Goal: Transaction & Acquisition: Purchase product/service

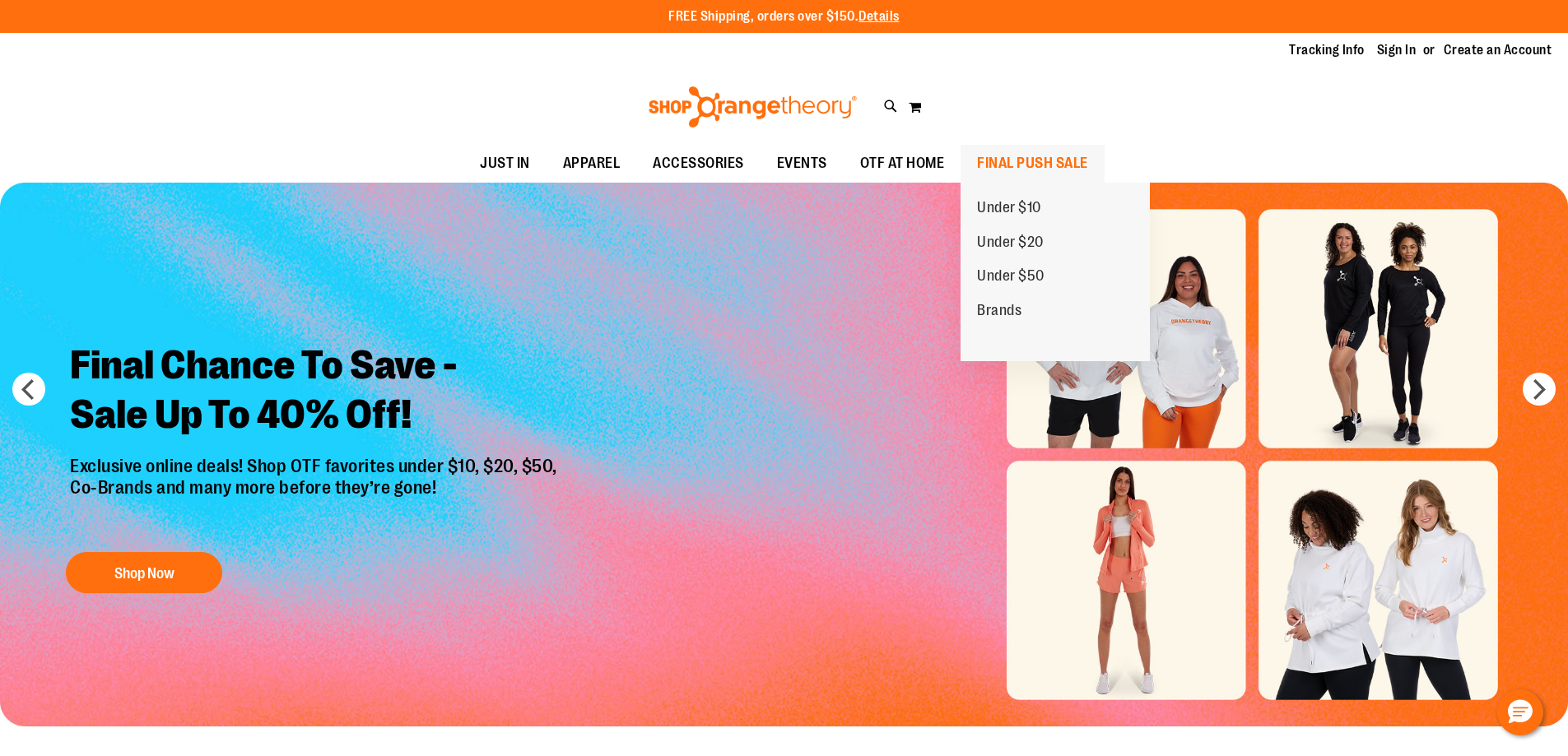
type input "**********"
click at [1017, 173] on span "FINAL PUSH SALE" at bounding box center [1032, 163] width 111 height 37
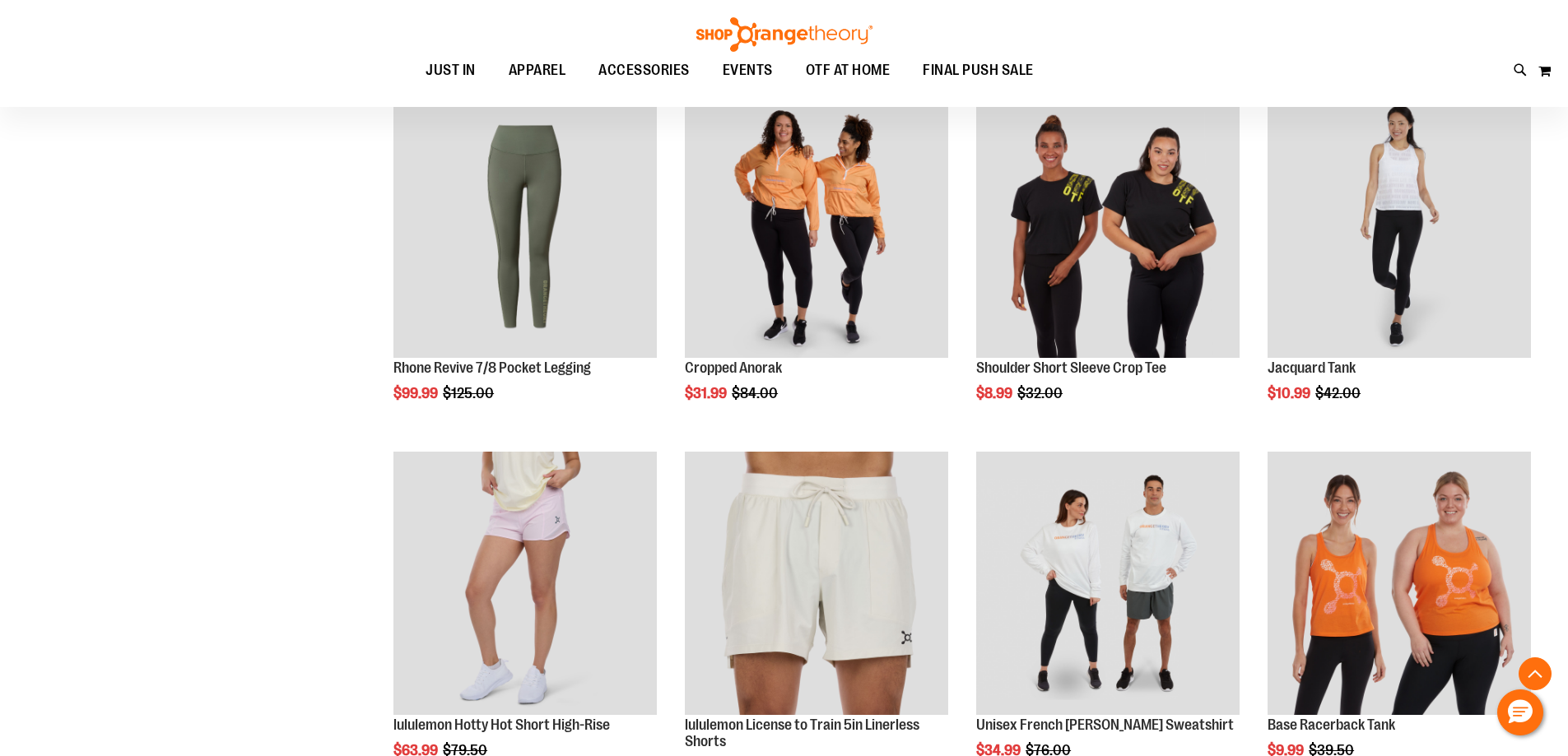
scroll to position [1316, 0]
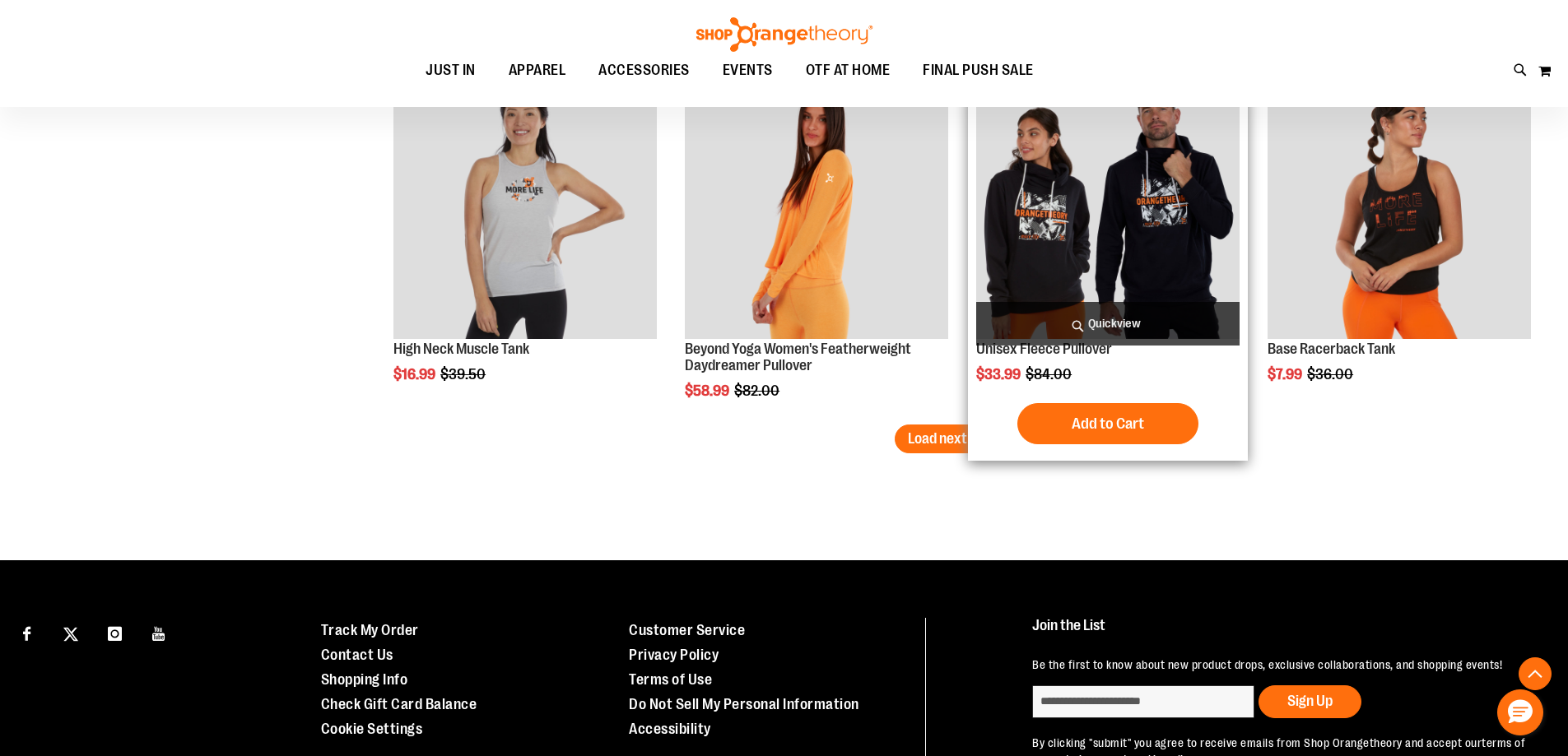
scroll to position [3127, 0]
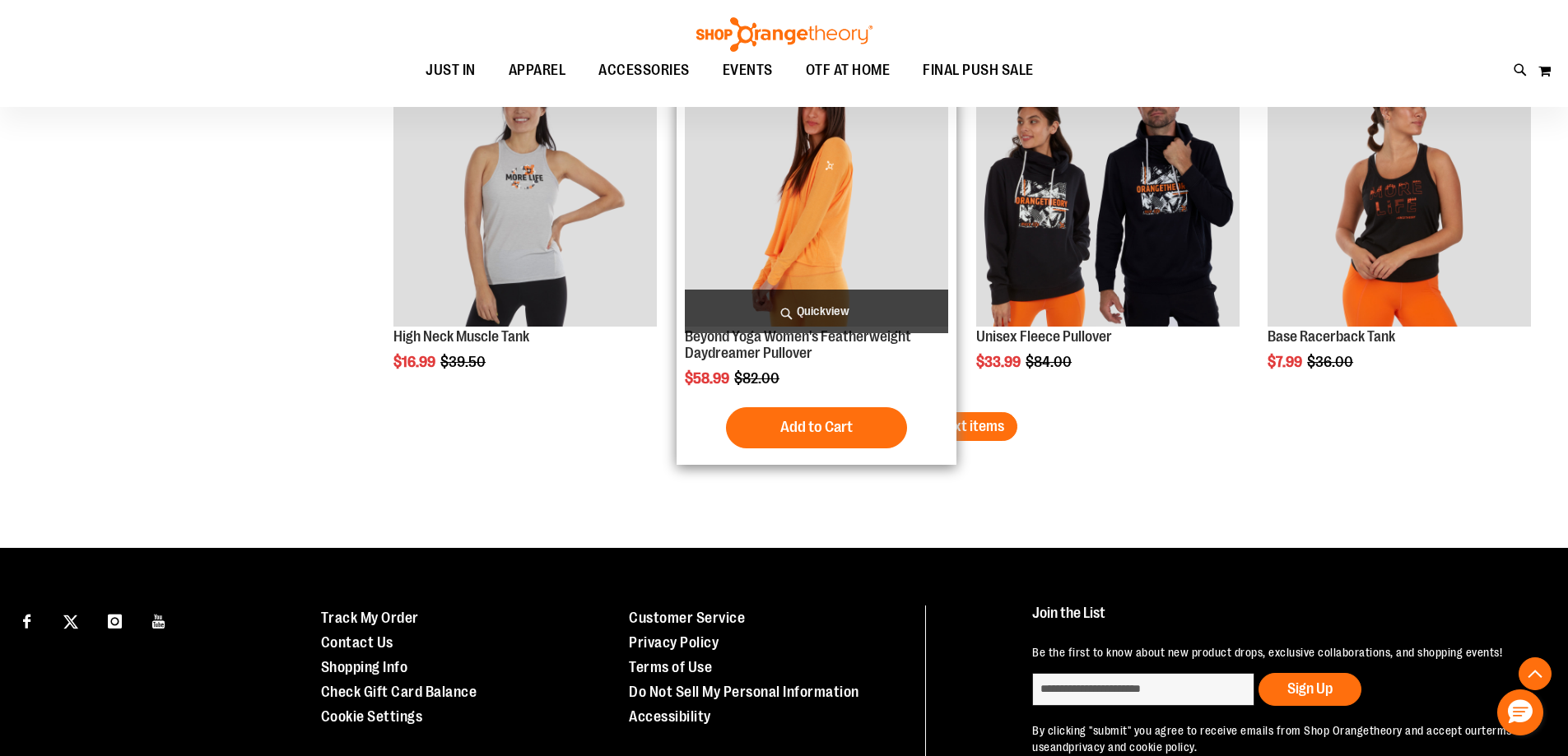
type input "**********"
click at [922, 426] on div "Add to Cart In stock" at bounding box center [817, 427] width 264 height 41
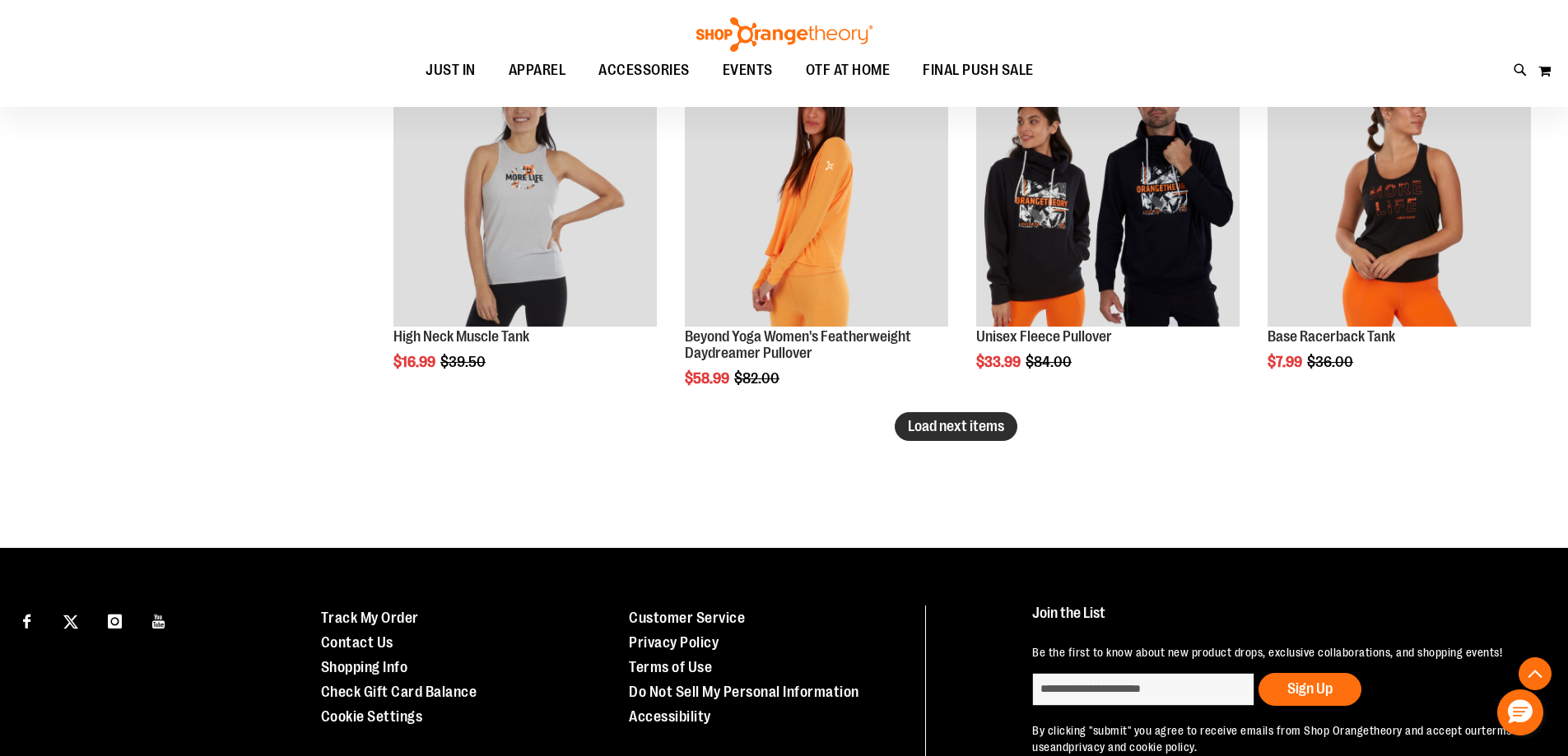
click at [984, 427] on span "Load next items" at bounding box center [956, 426] width 96 height 16
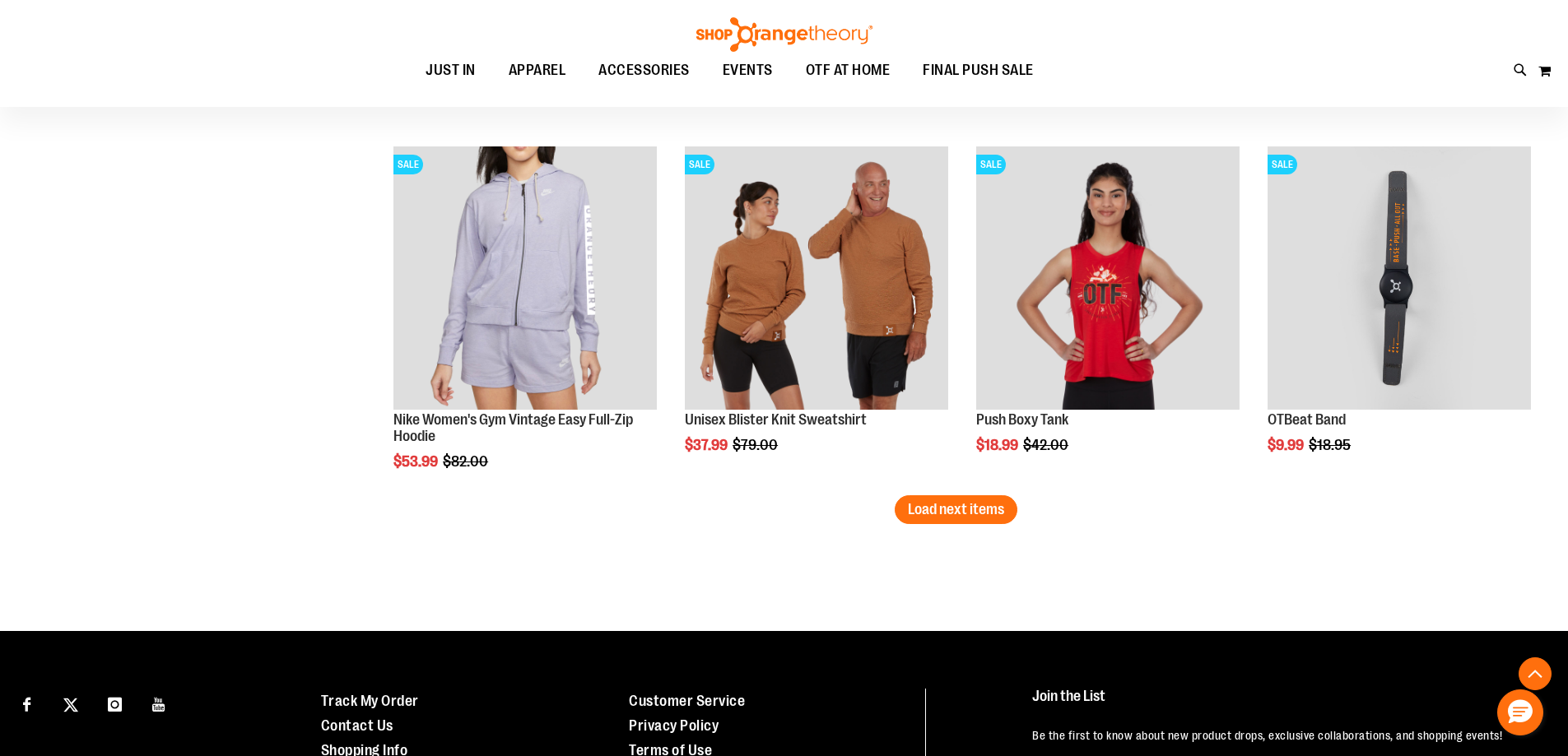
scroll to position [4297, 0]
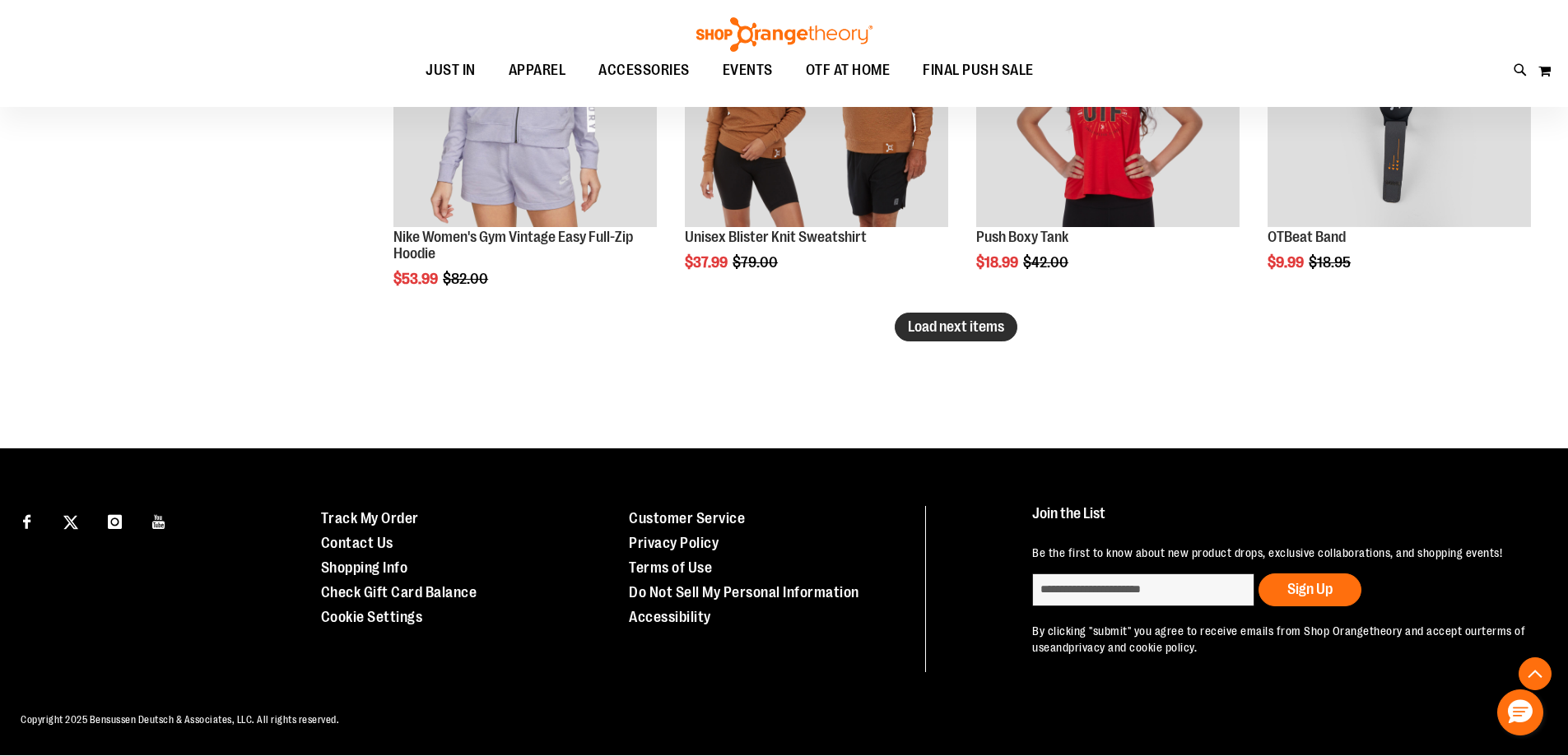
click at [990, 339] on button "Load next items" at bounding box center [956, 327] width 123 height 29
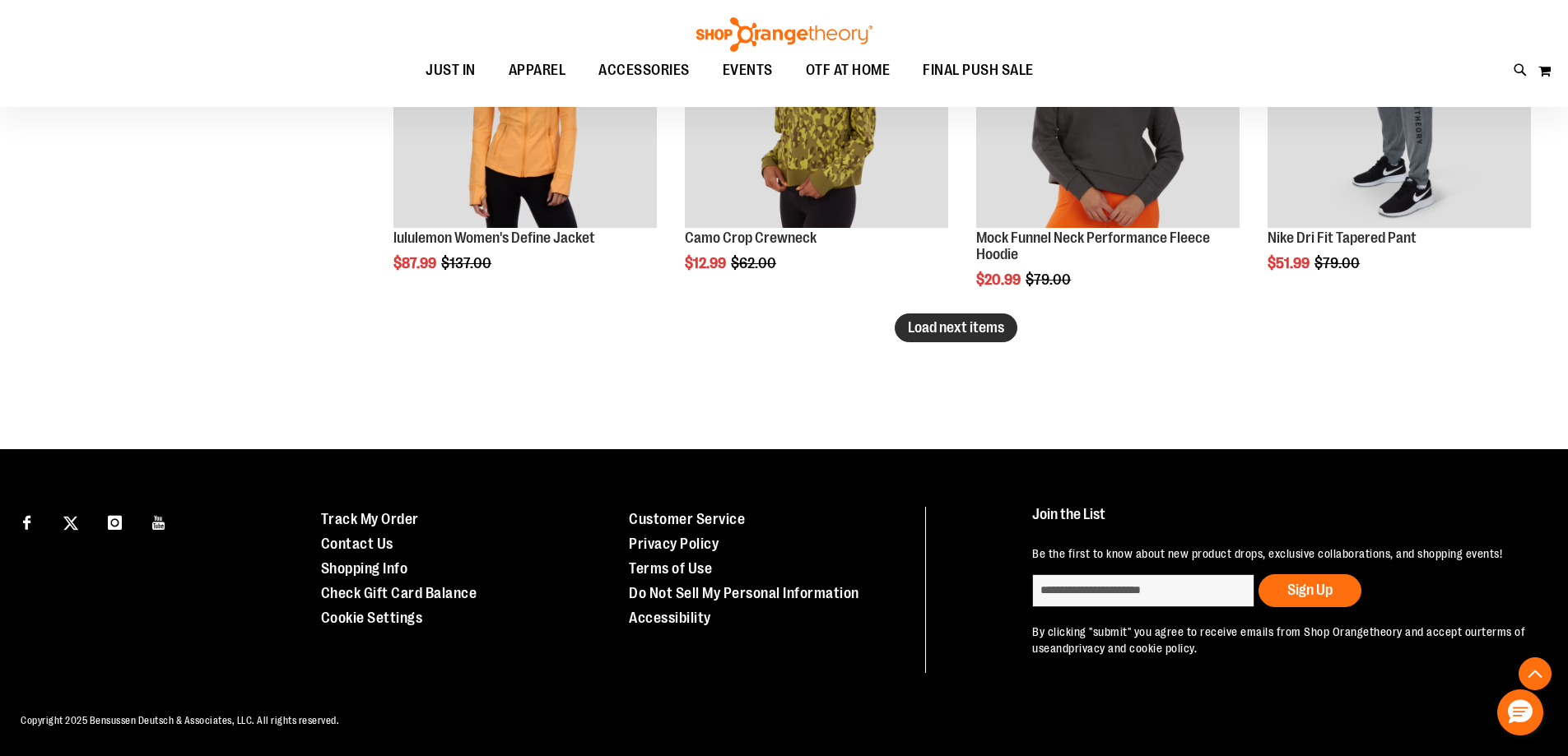
click at [963, 331] on span "Load next items" at bounding box center [956, 328] width 96 height 16
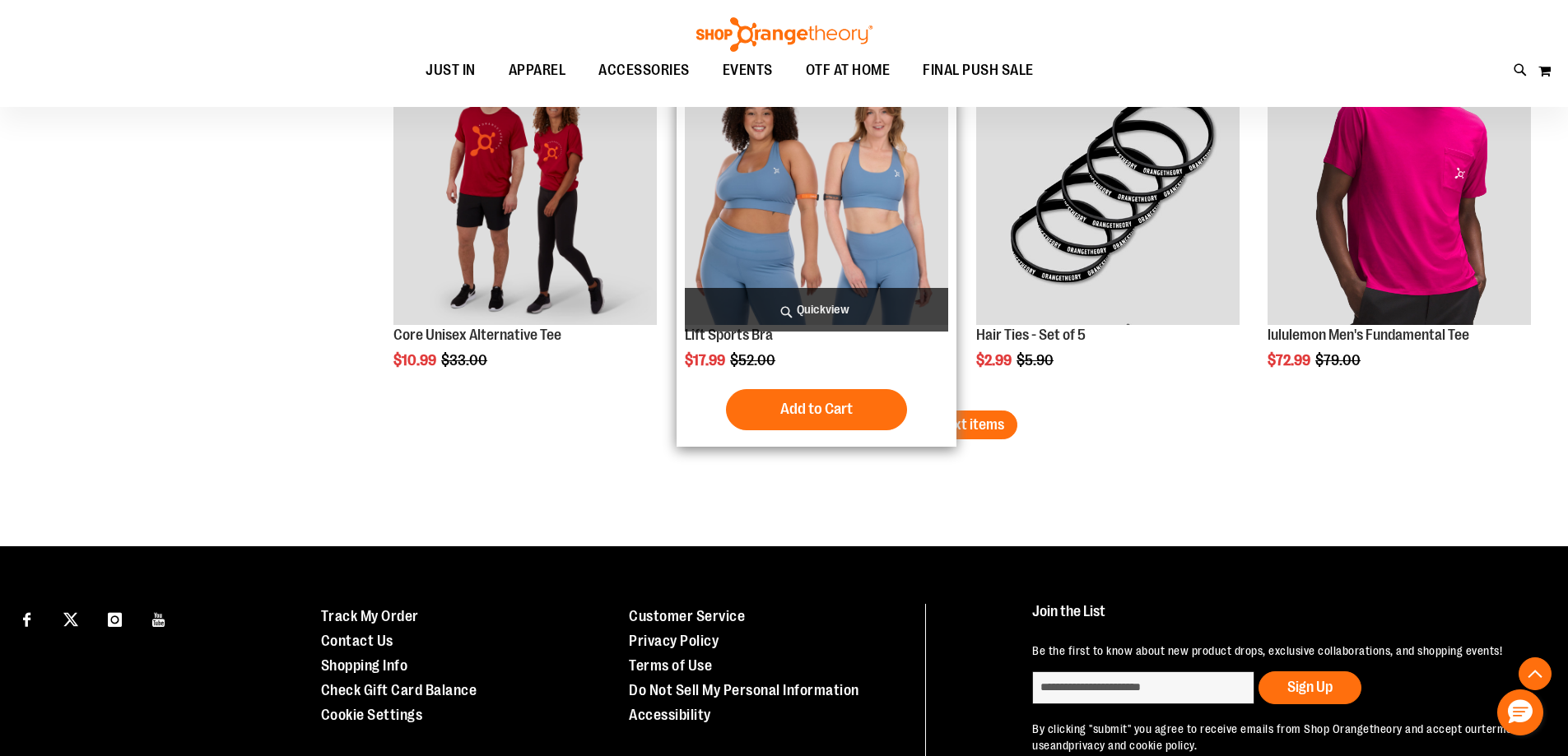
scroll to position [6356, 0]
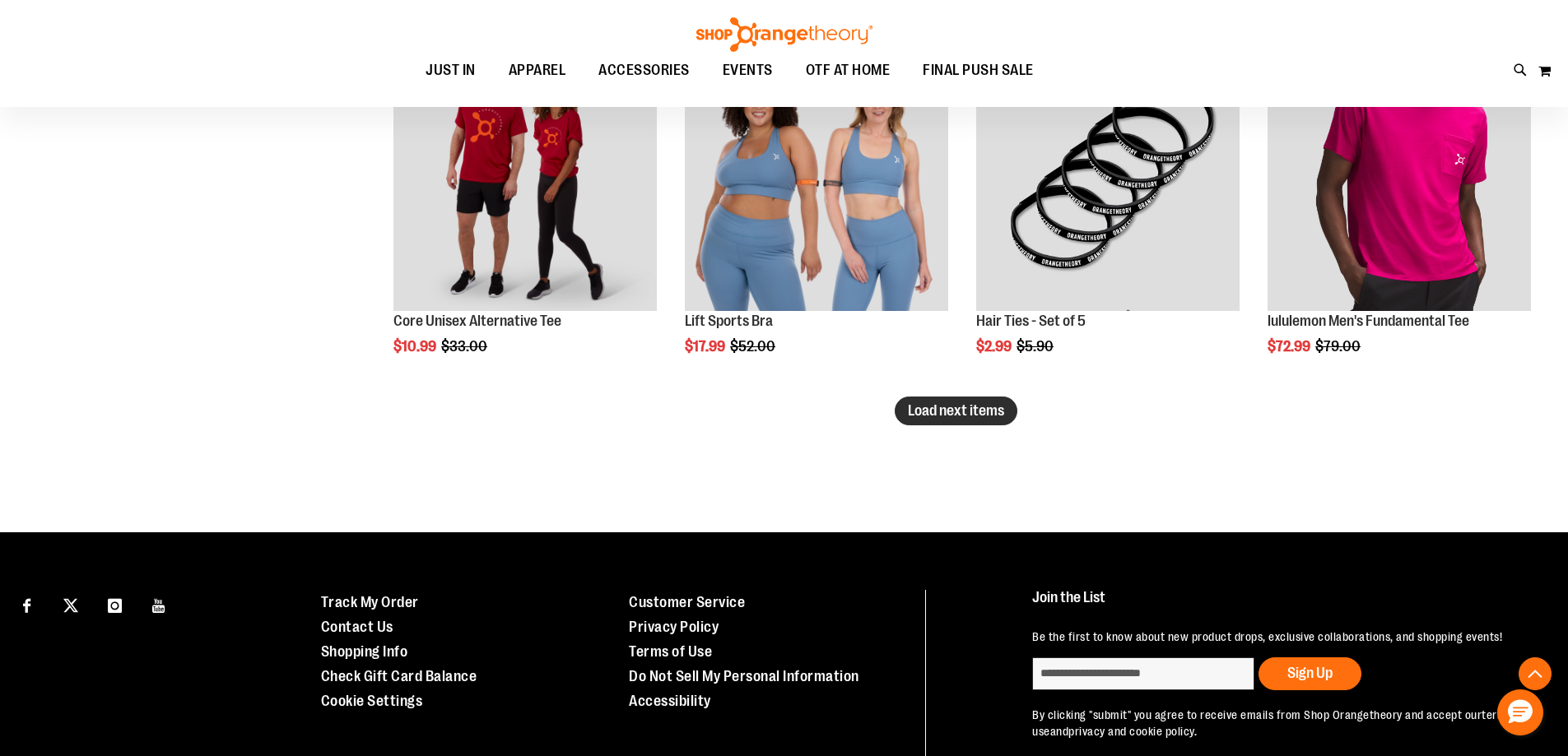
click at [947, 405] on span "Load next items" at bounding box center [956, 410] width 96 height 16
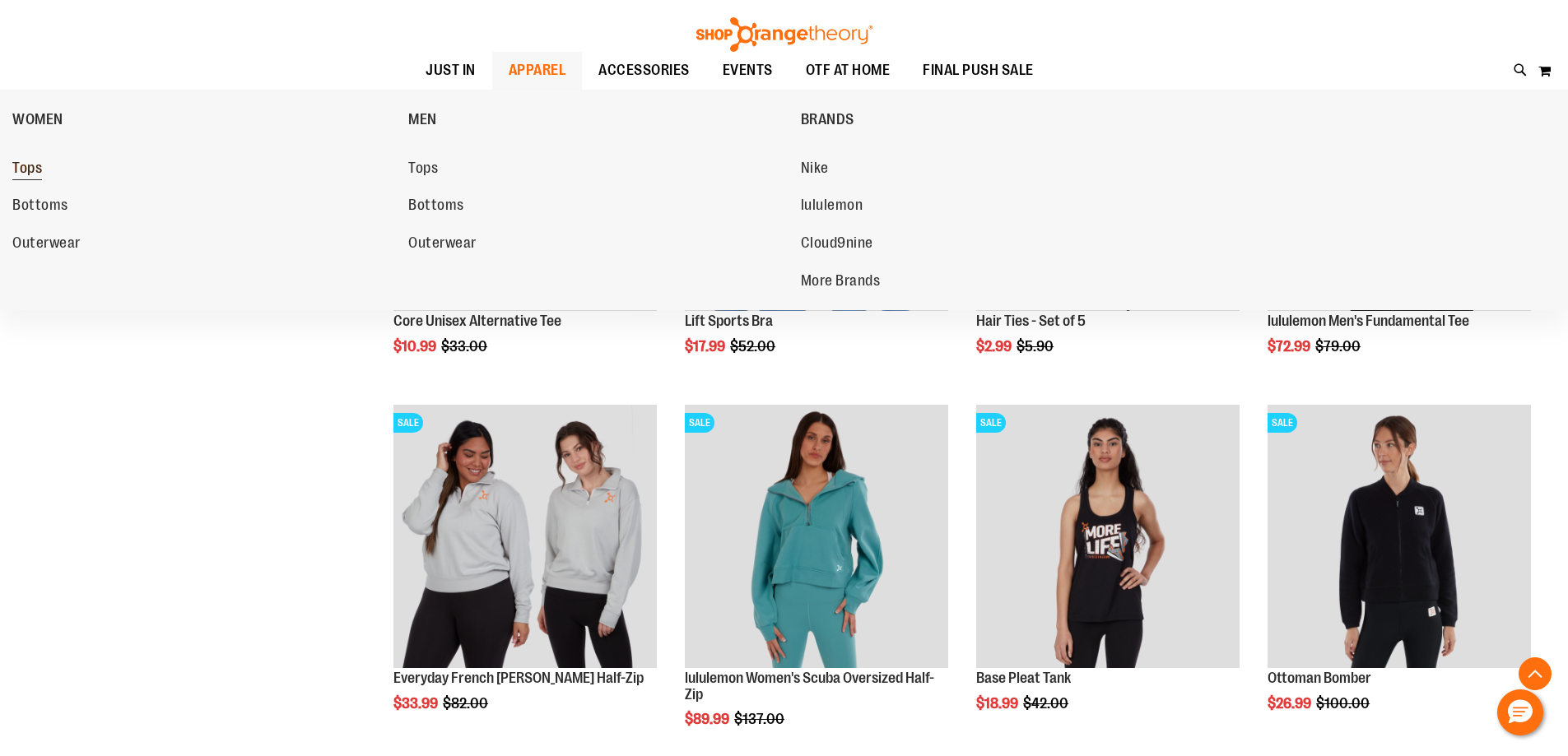
click at [31, 176] on span "Tops" at bounding box center [27, 170] width 30 height 21
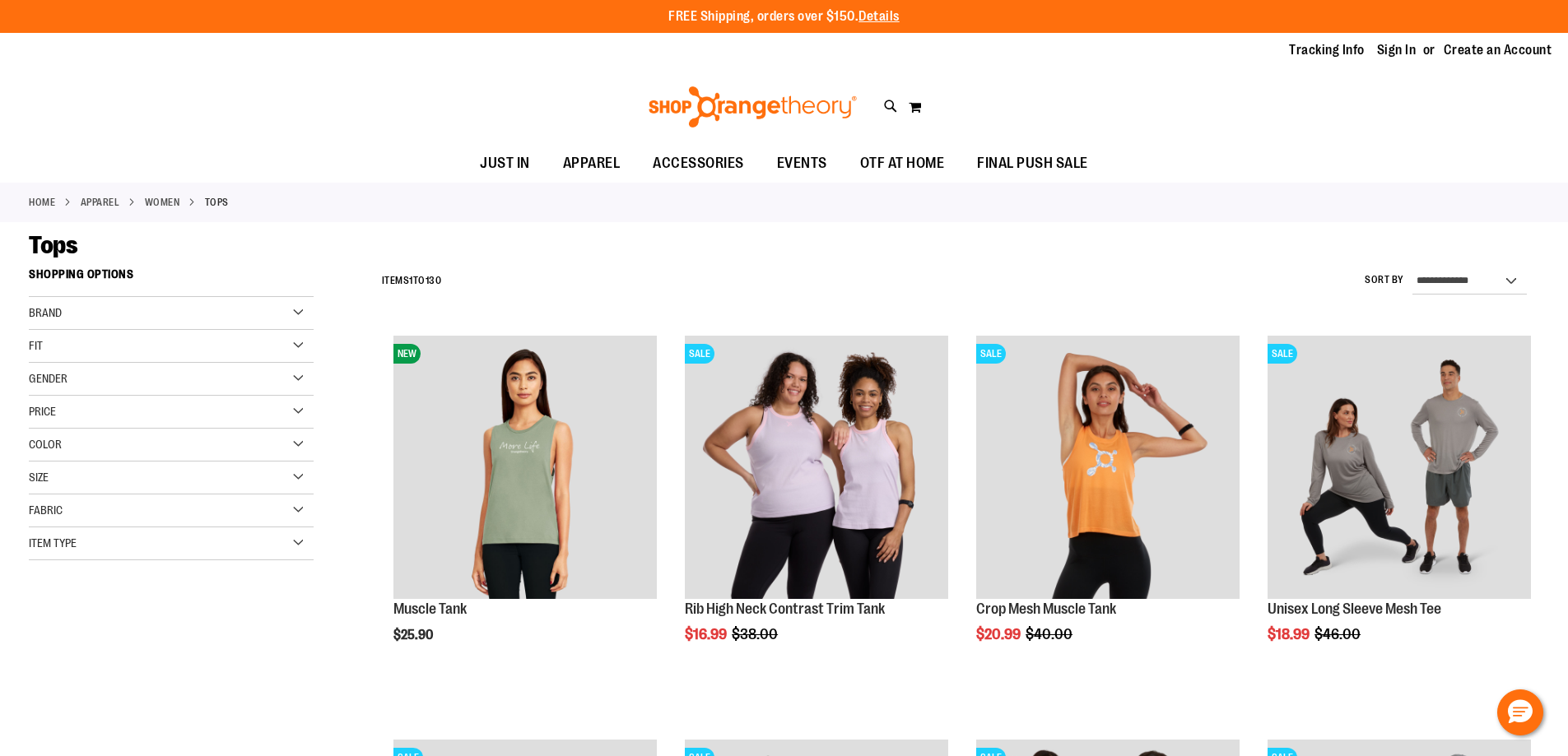
type input "**********"
click at [217, 323] on div "Brand" at bounding box center [171, 314] width 285 height 33
click at [37, 344] on link "Nike" at bounding box center [162, 347] width 274 height 17
click at [46, 341] on link "Nike" at bounding box center [162, 347] width 274 height 17
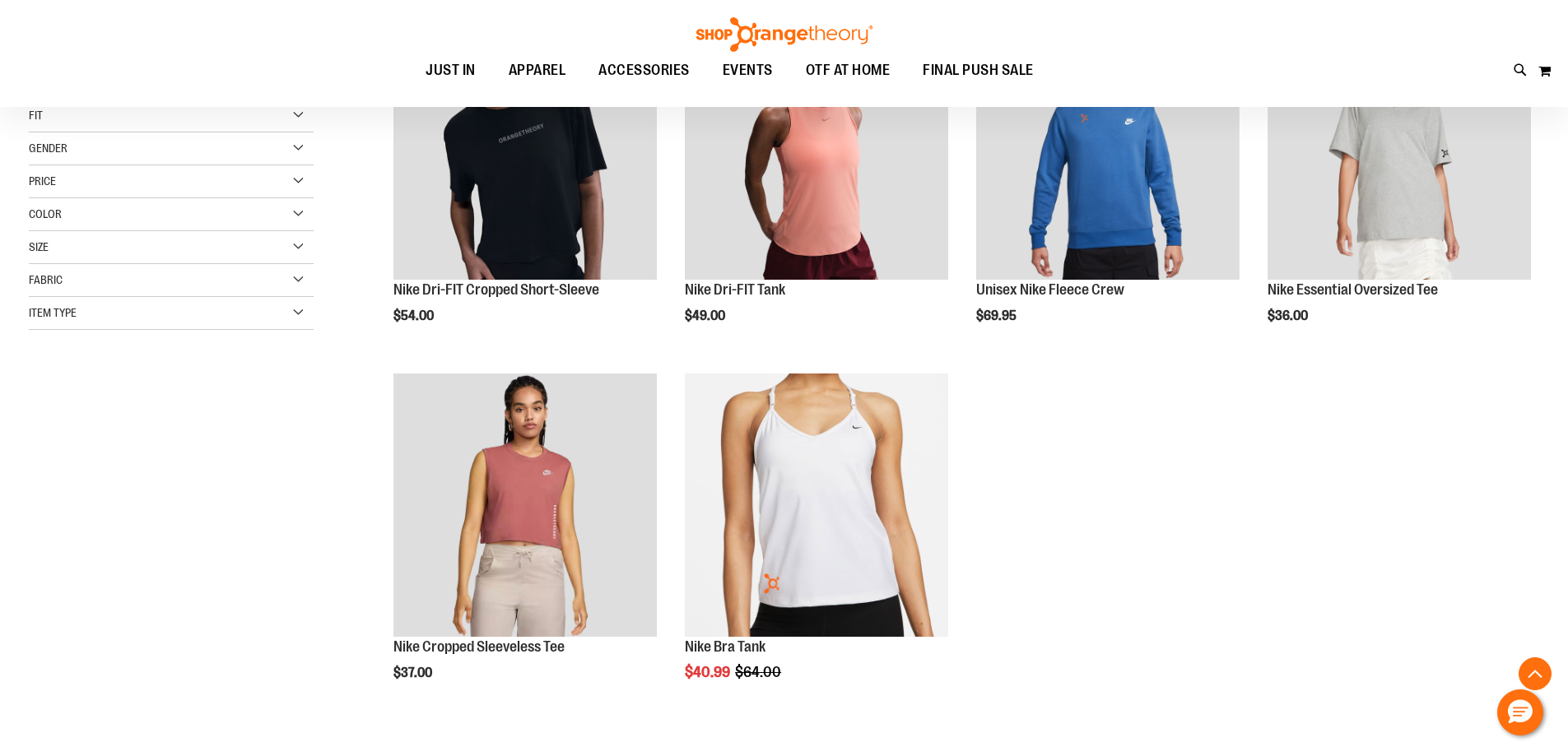
scroll to position [349, 0]
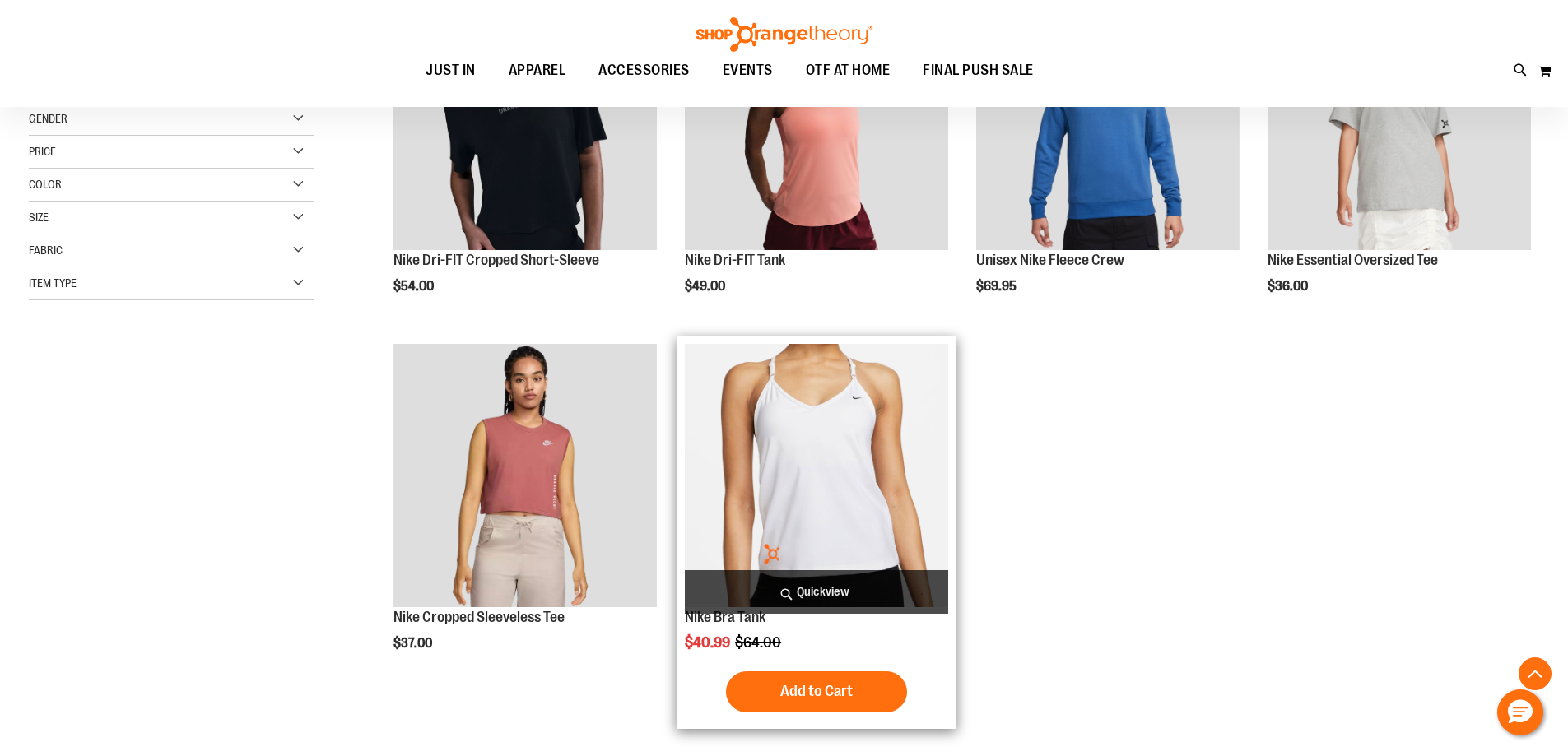
click at [857, 438] on img "product" at bounding box center [817, 476] width 264 height 264
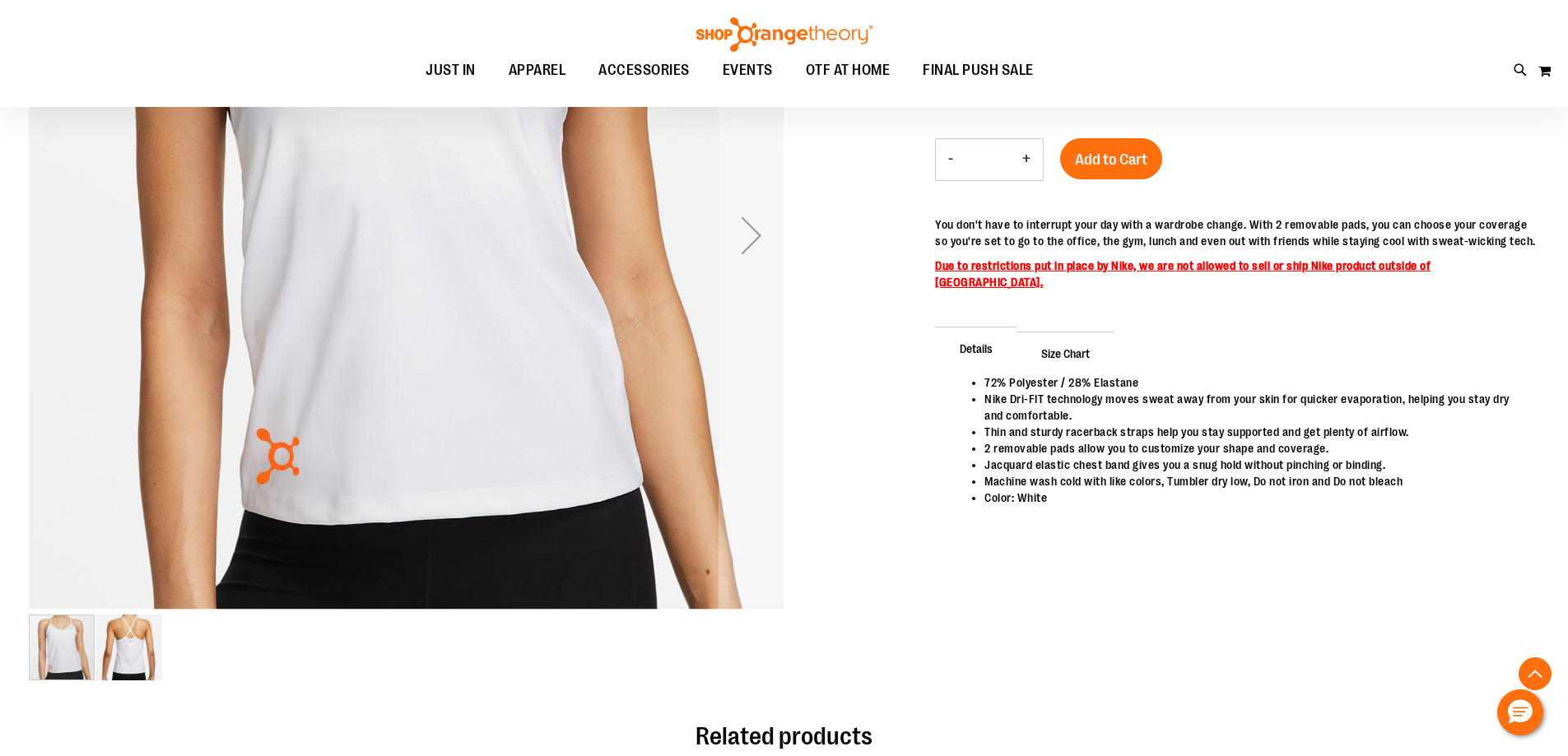
scroll to position [410, 0]
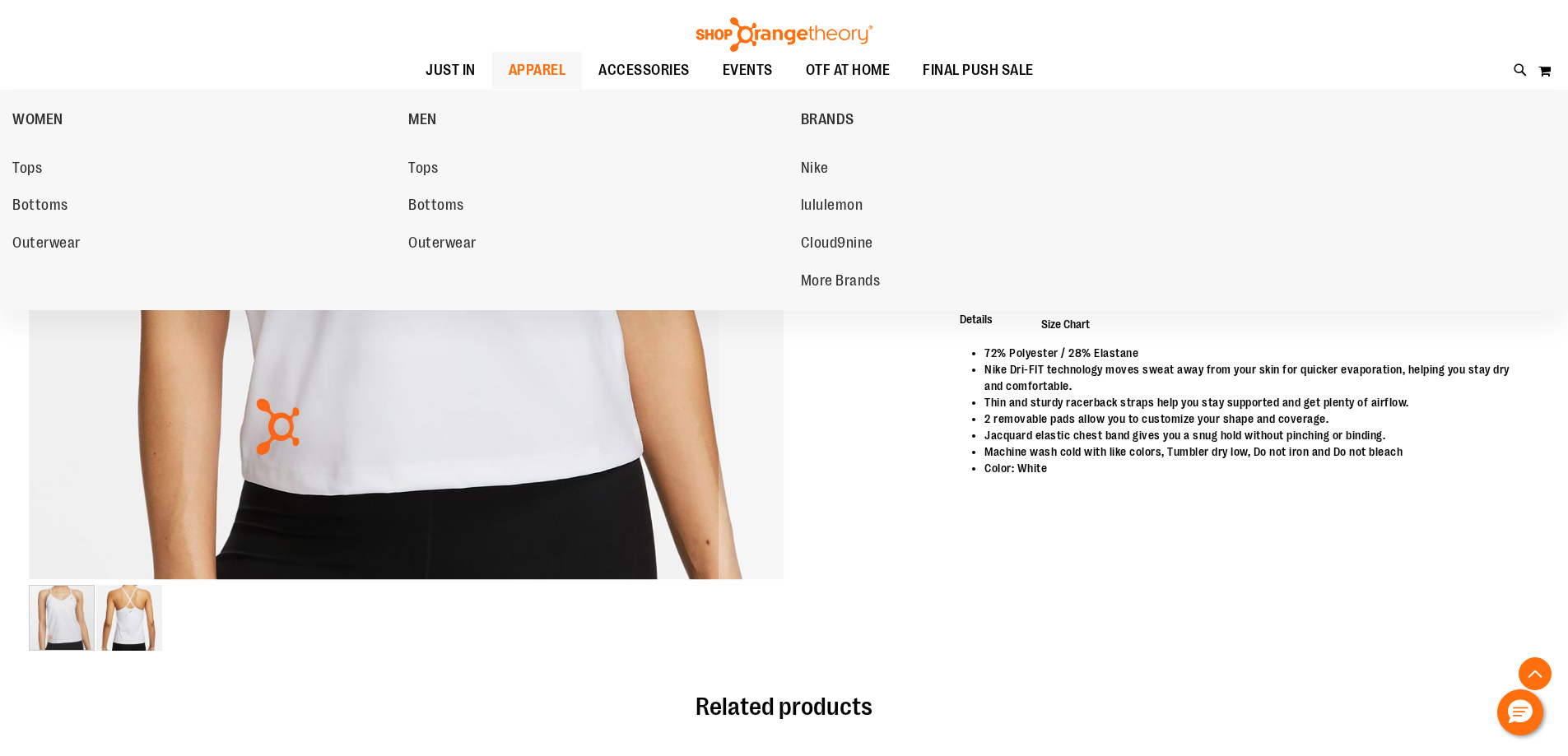
type input "**********"
click at [527, 63] on span "APPAREL" at bounding box center [537, 70] width 58 height 37
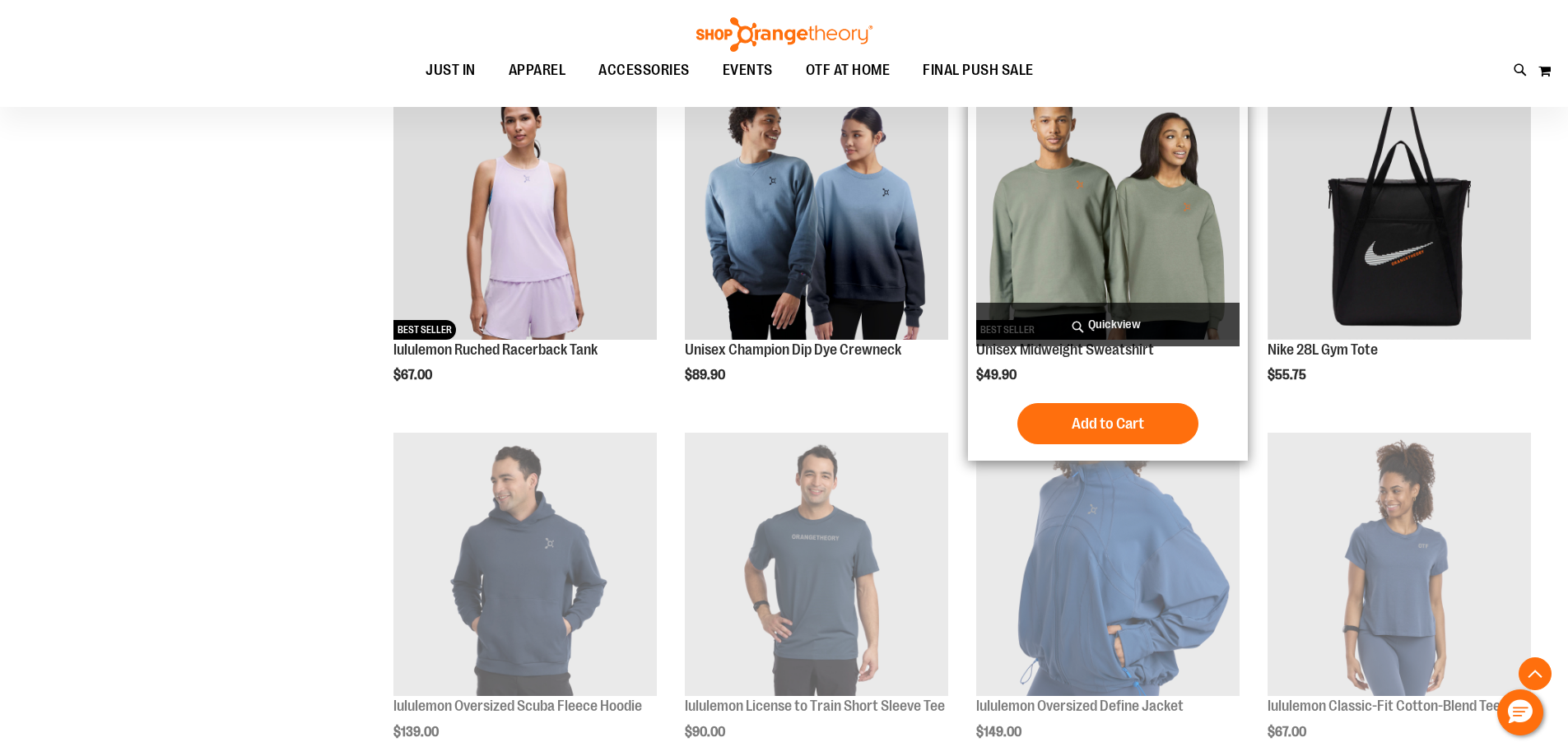
scroll to position [987, 0]
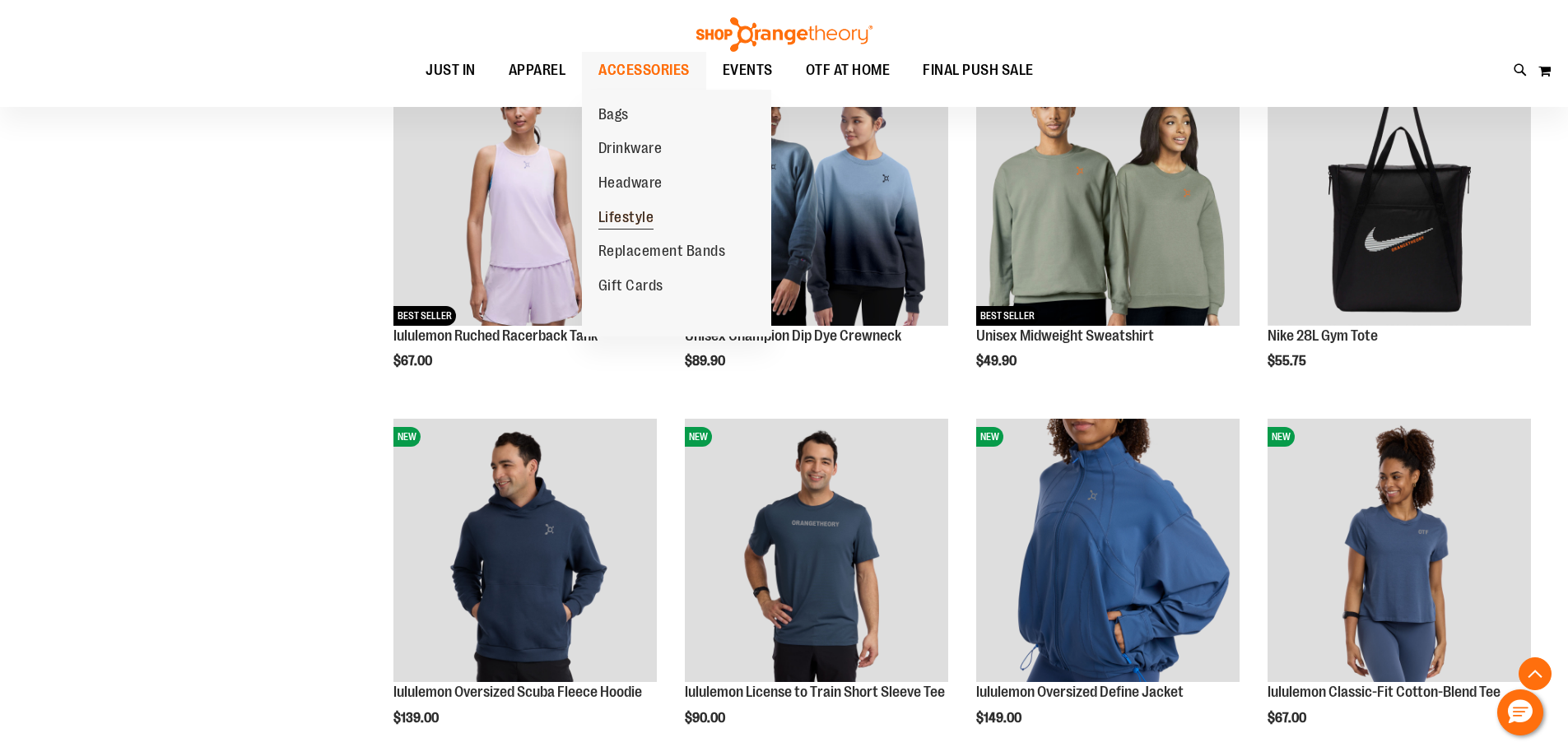
type input "**********"
click at [619, 221] on span "Lifestyle" at bounding box center [626, 219] width 56 height 21
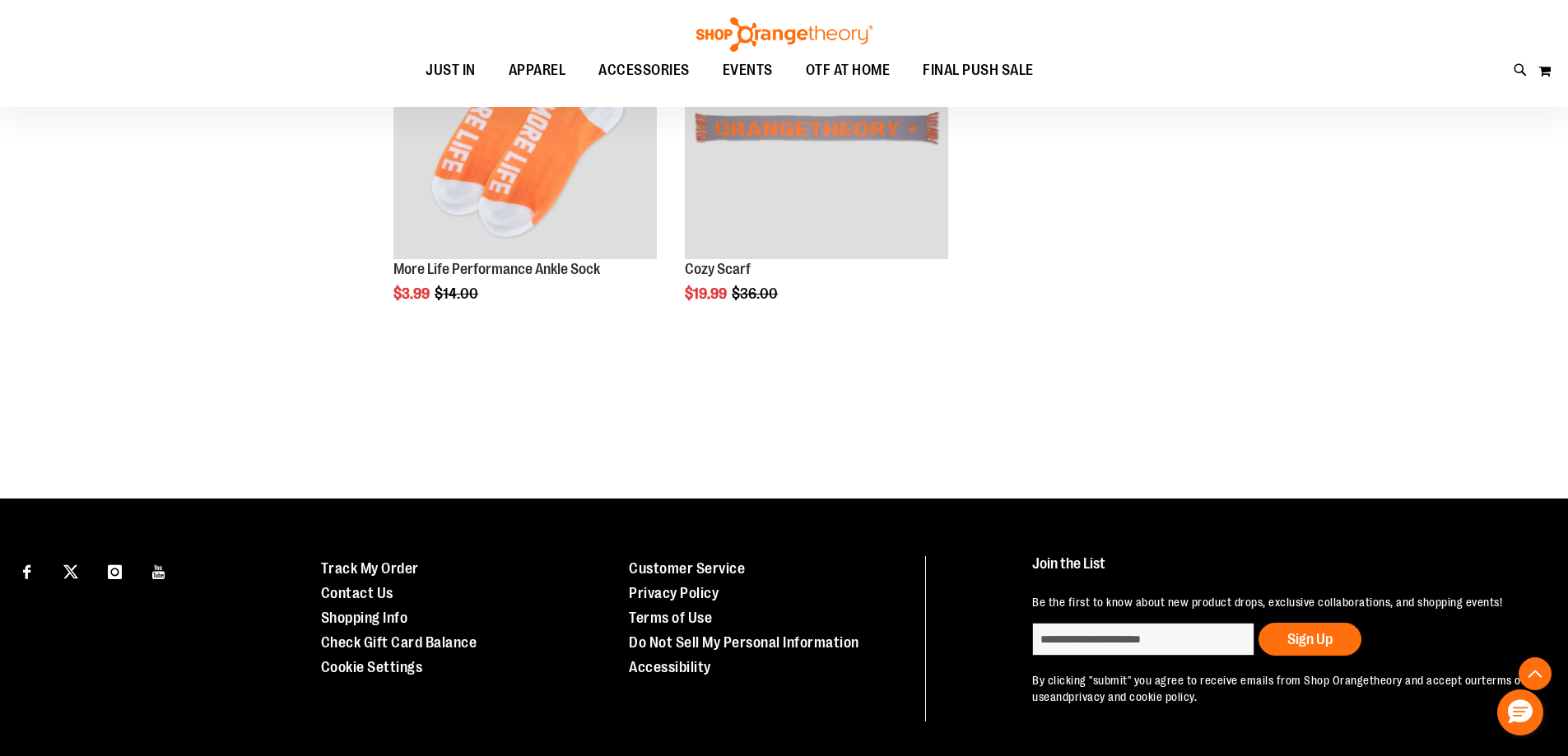
scroll to position [1974, 0]
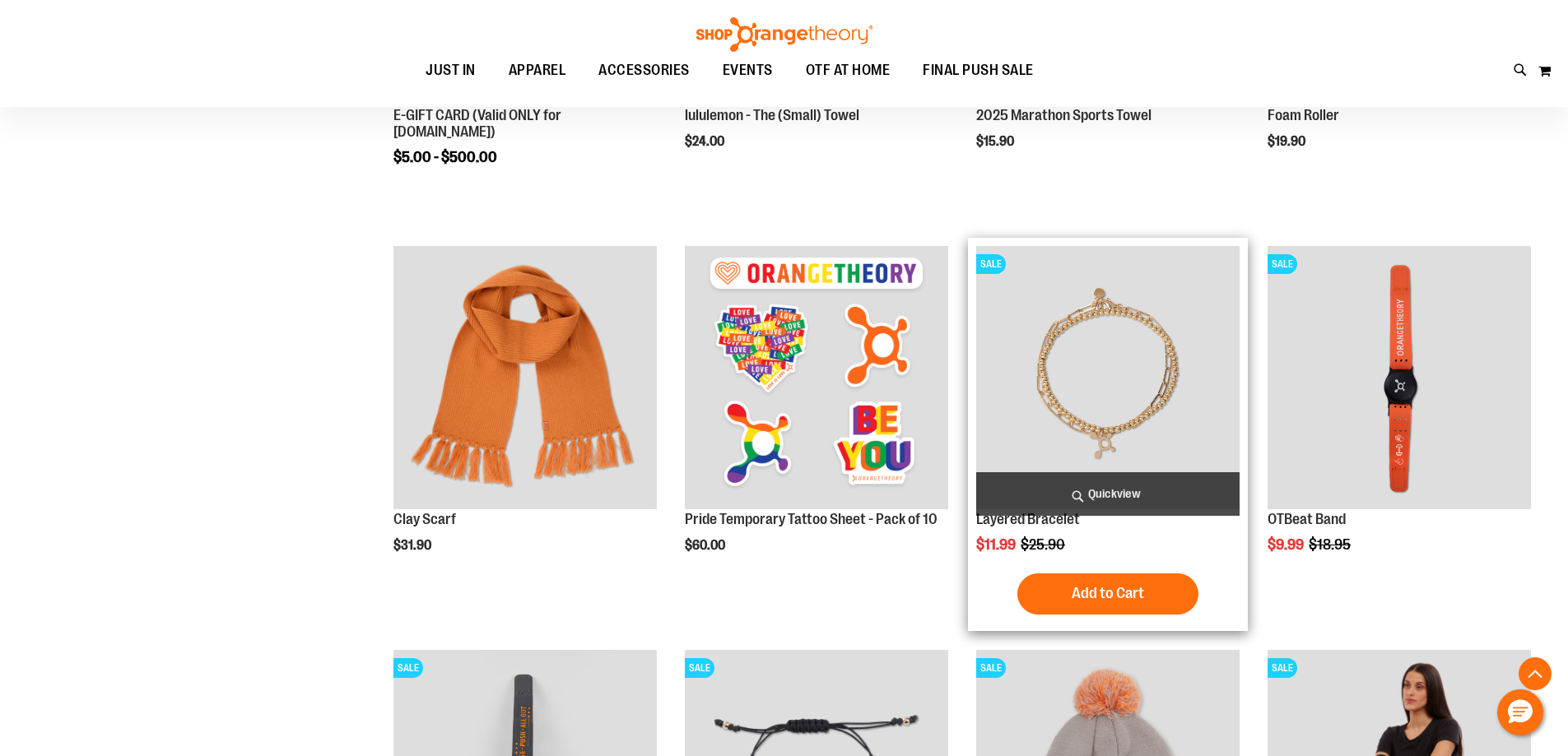
scroll to position [164, 0]
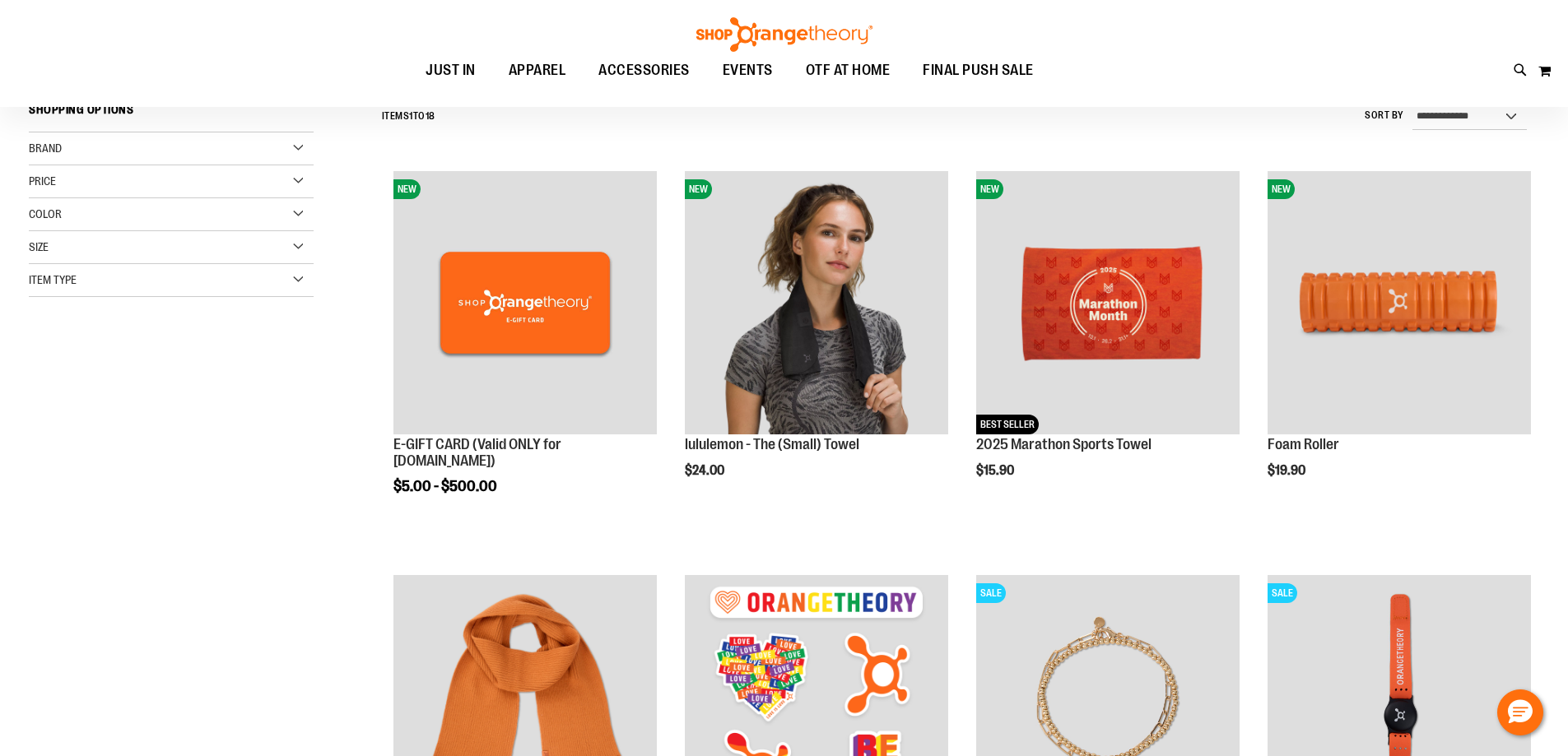
type input "**********"
click at [91, 288] on div "Item Type" at bounding box center [171, 281] width 285 height 33
click at [50, 403] on link "Towels 2 items" at bounding box center [162, 408] width 274 height 17
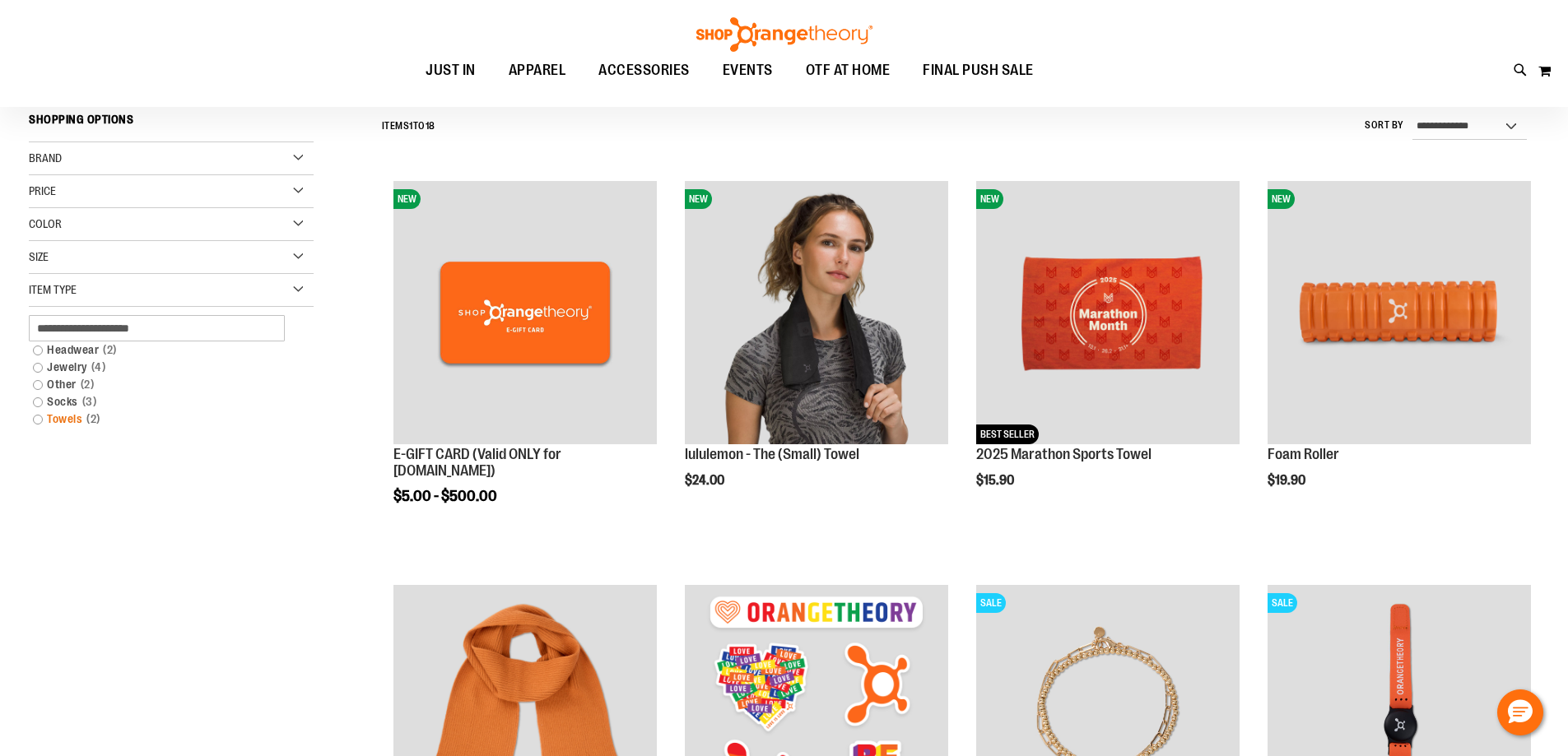
scroll to position [153, 0]
click at [40, 419] on link "Towels 2 items" at bounding box center [162, 419] width 274 height 17
click at [39, 420] on link "Towels 2 items" at bounding box center [162, 419] width 274 height 17
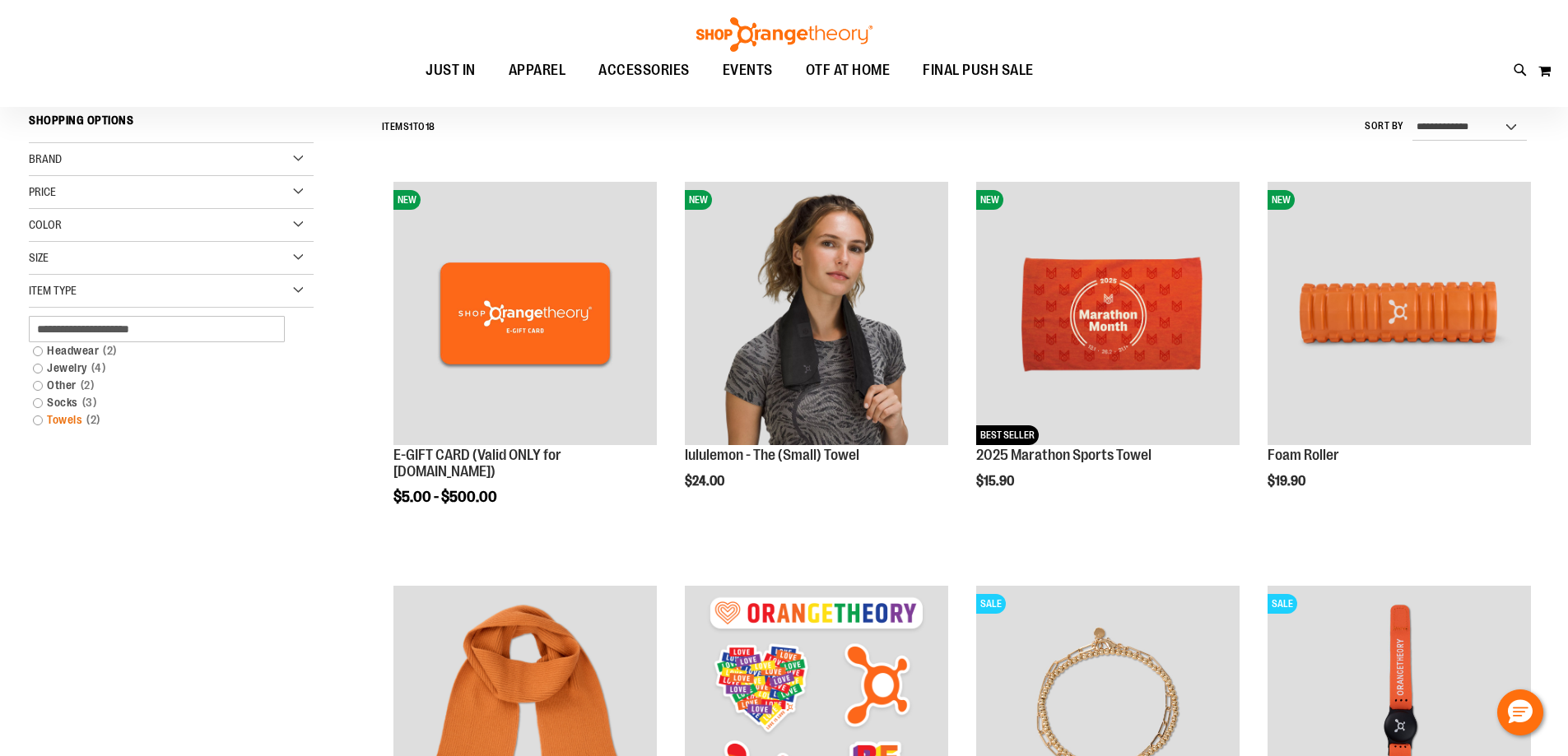
click at [39, 420] on link "Towels 2 items" at bounding box center [162, 419] width 274 height 17
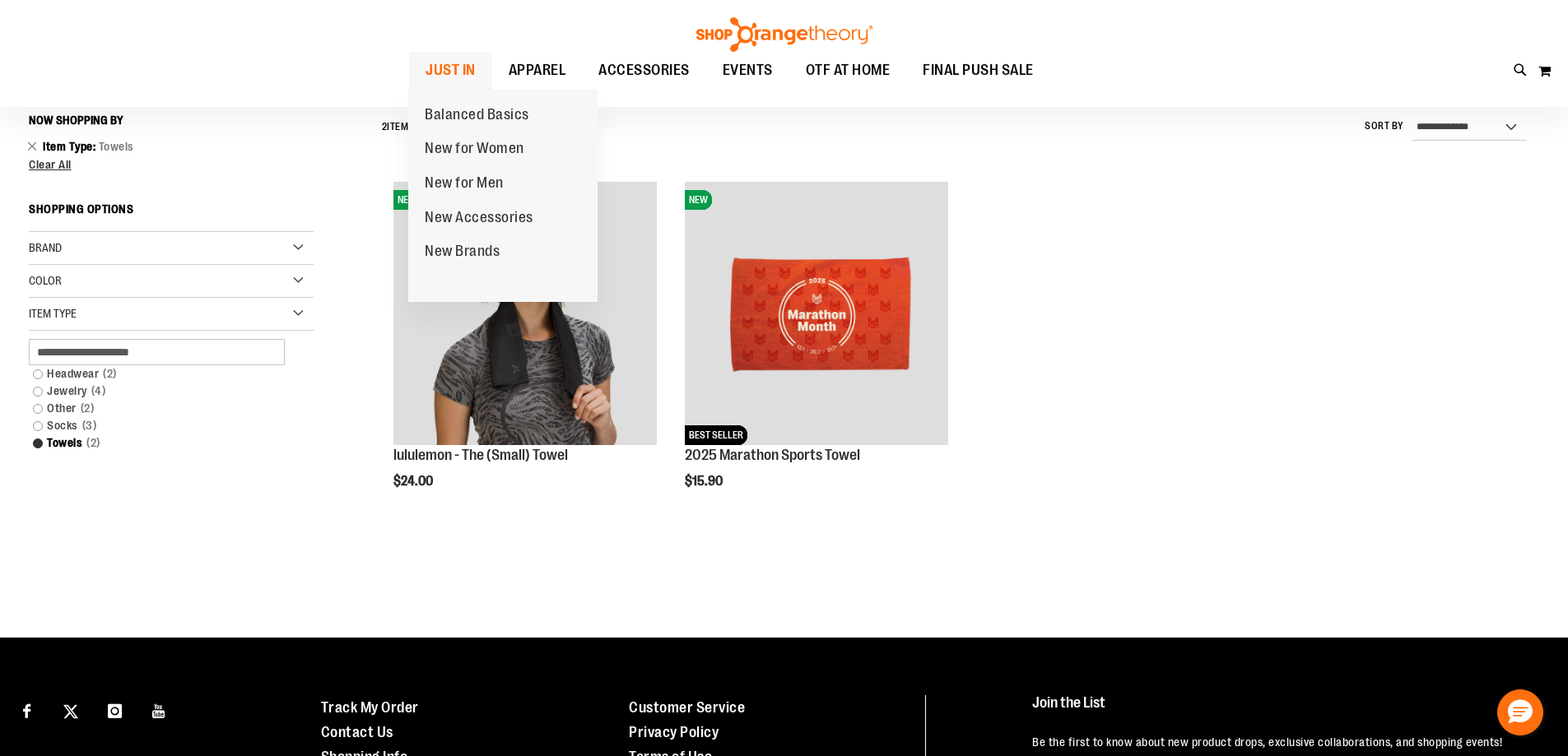
click at [432, 85] on span "JUST IN" at bounding box center [450, 70] width 50 height 37
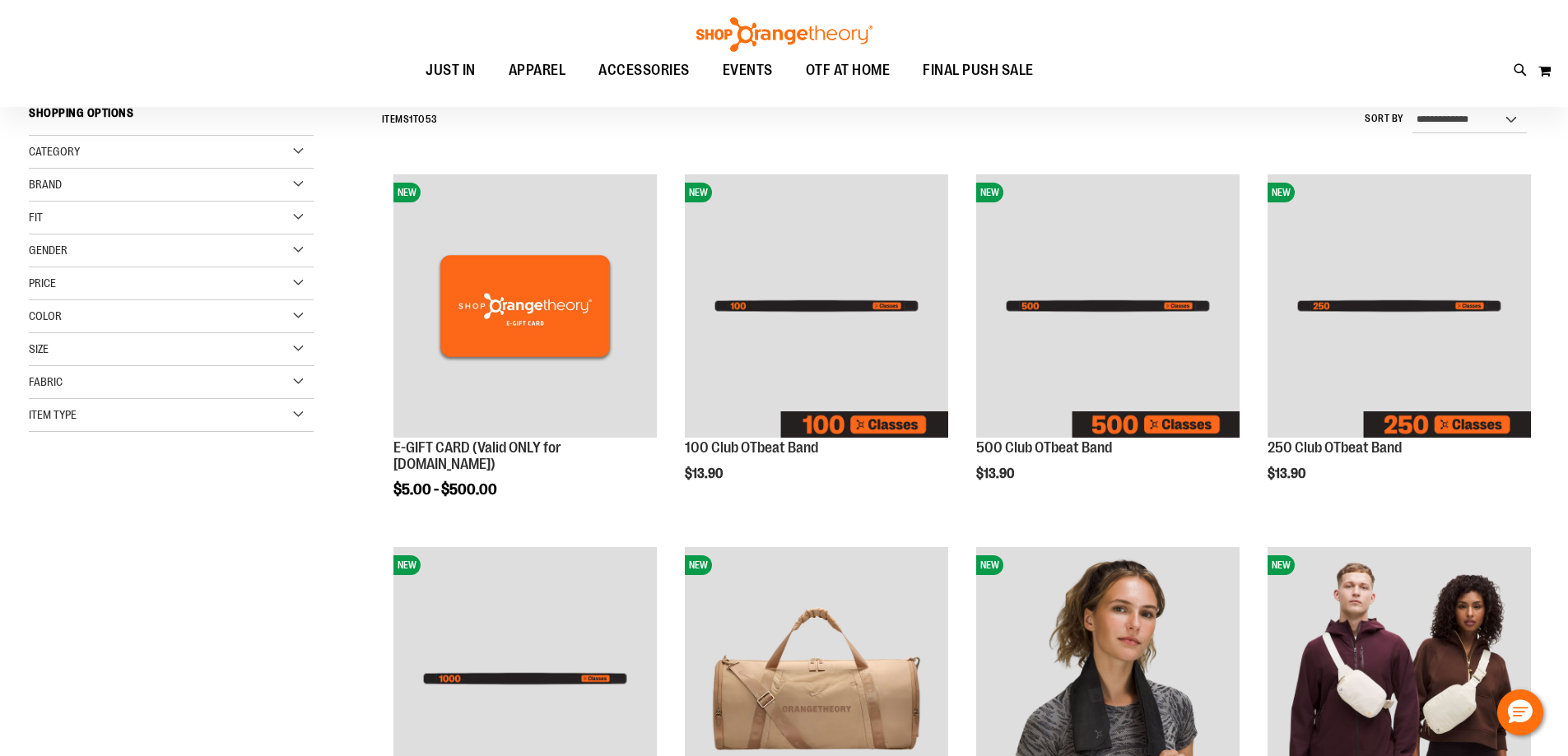
scroll to position [241, 0]
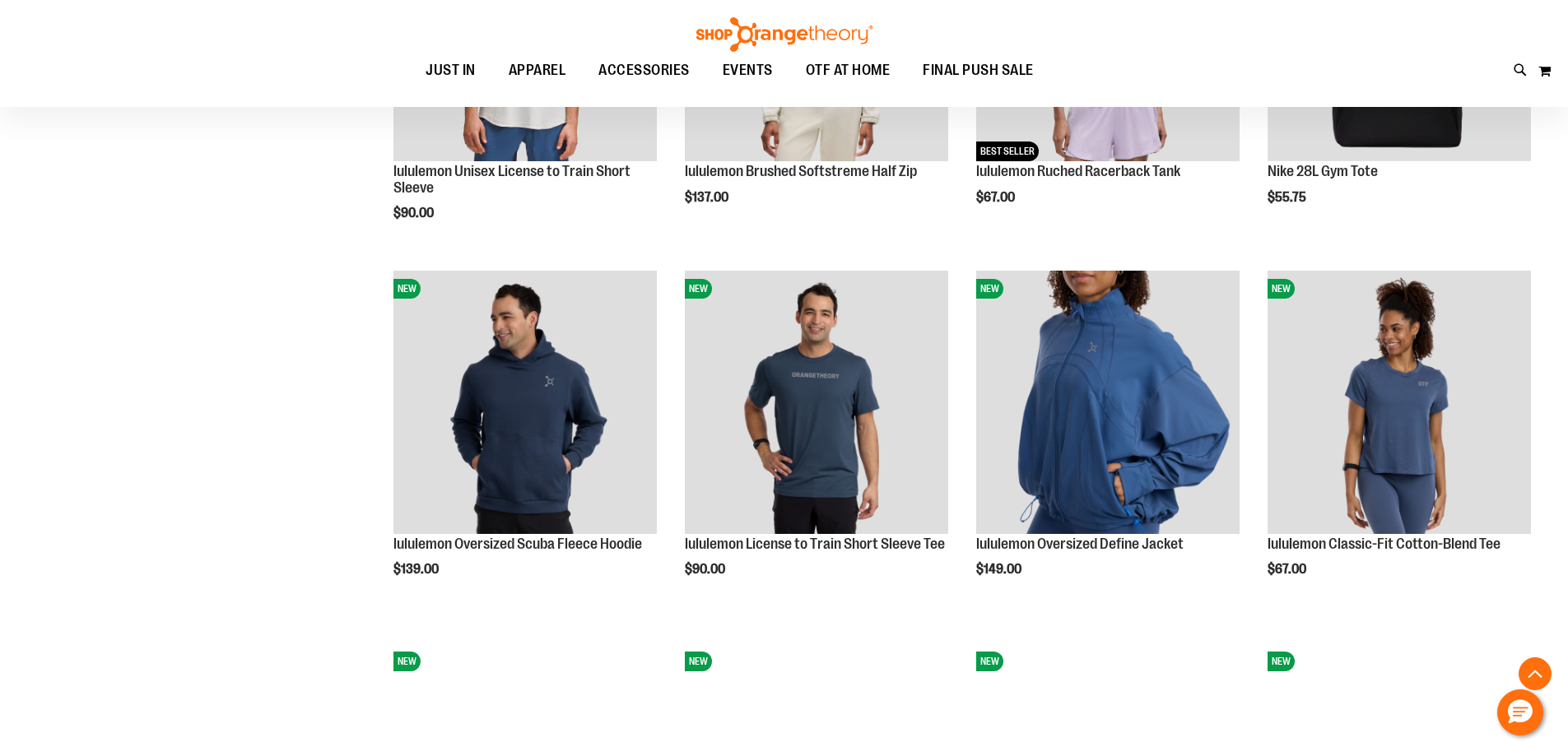
scroll to position [1640, 0]
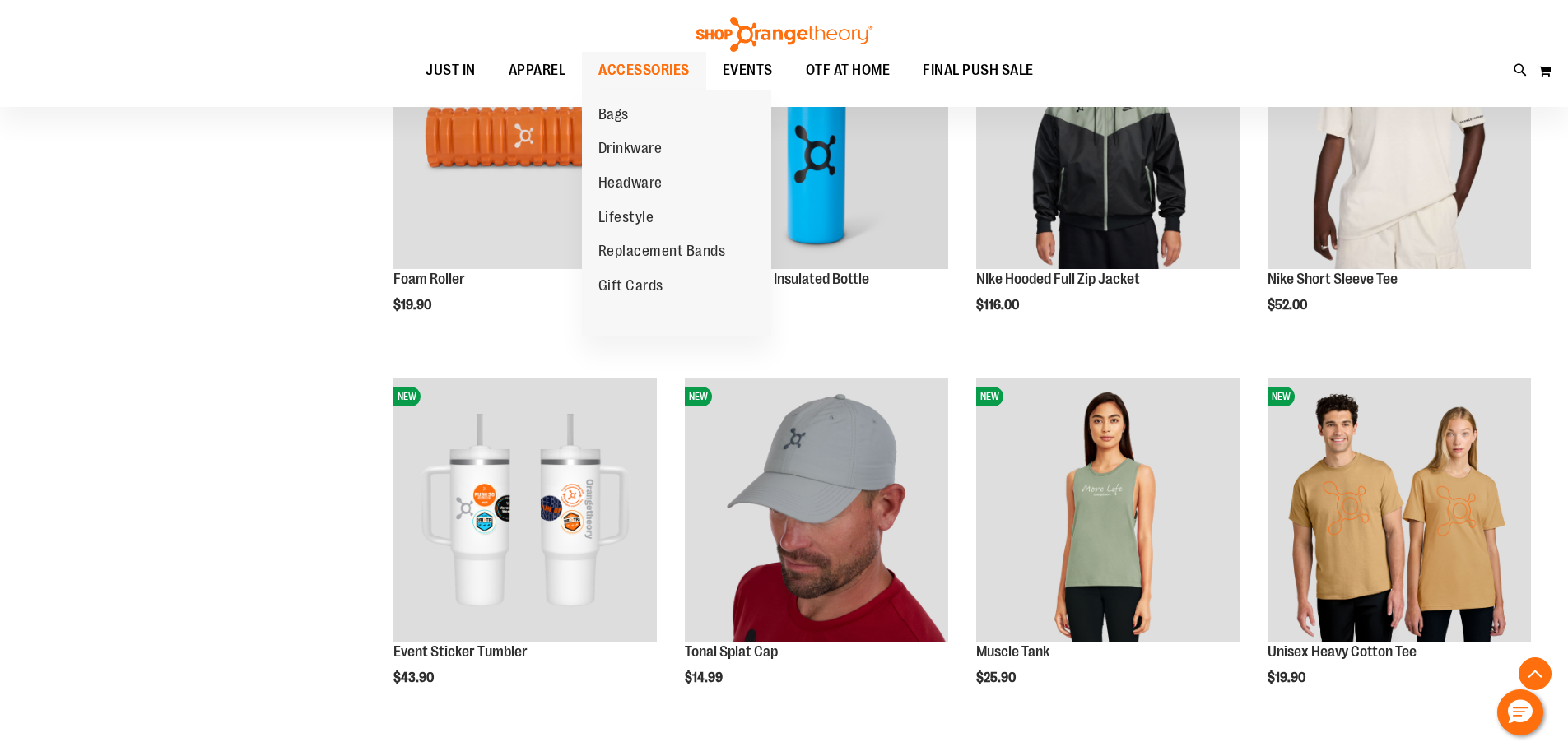
scroll to position [2568, 0]
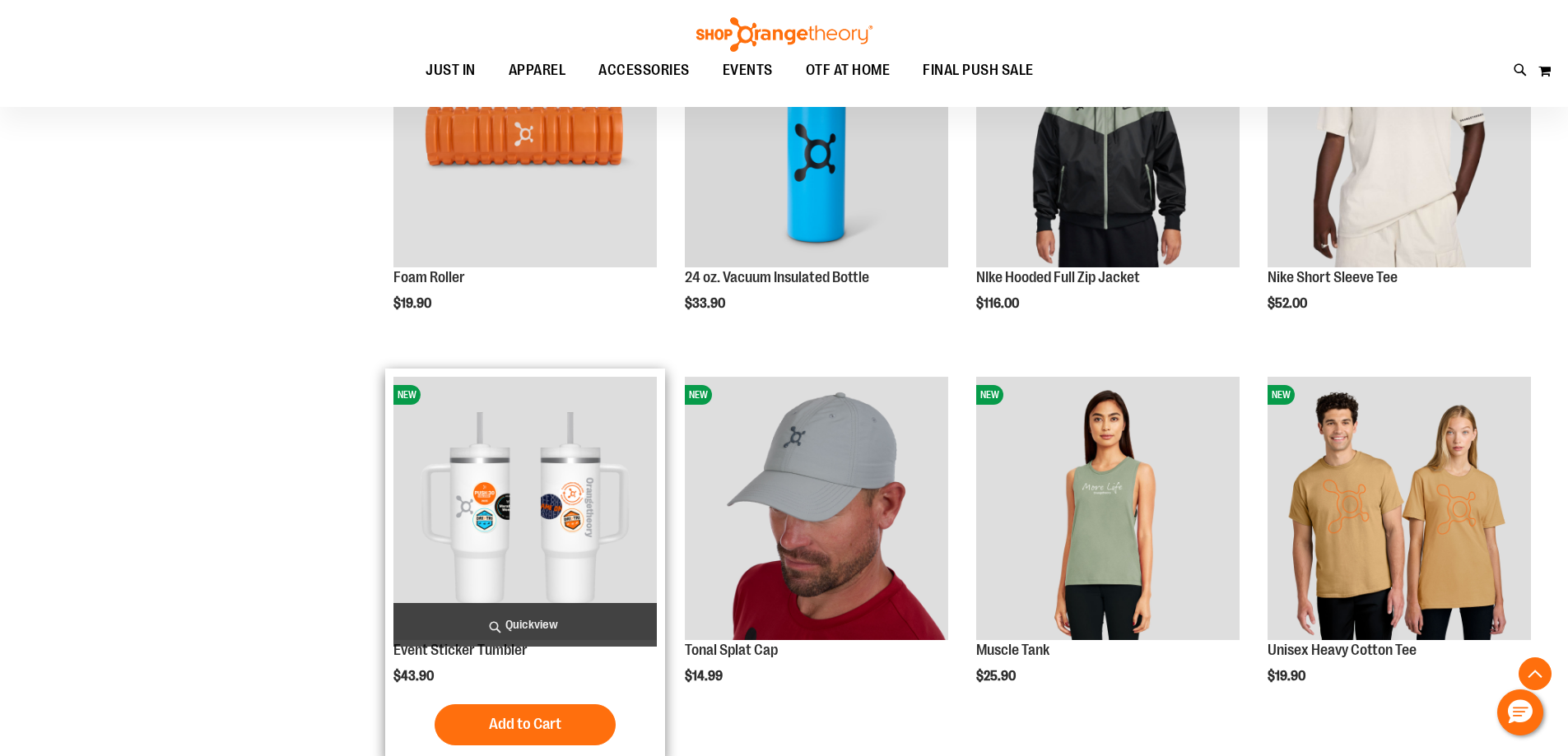
type input "**********"
click at [587, 433] on img "product" at bounding box center [525, 509] width 264 height 264
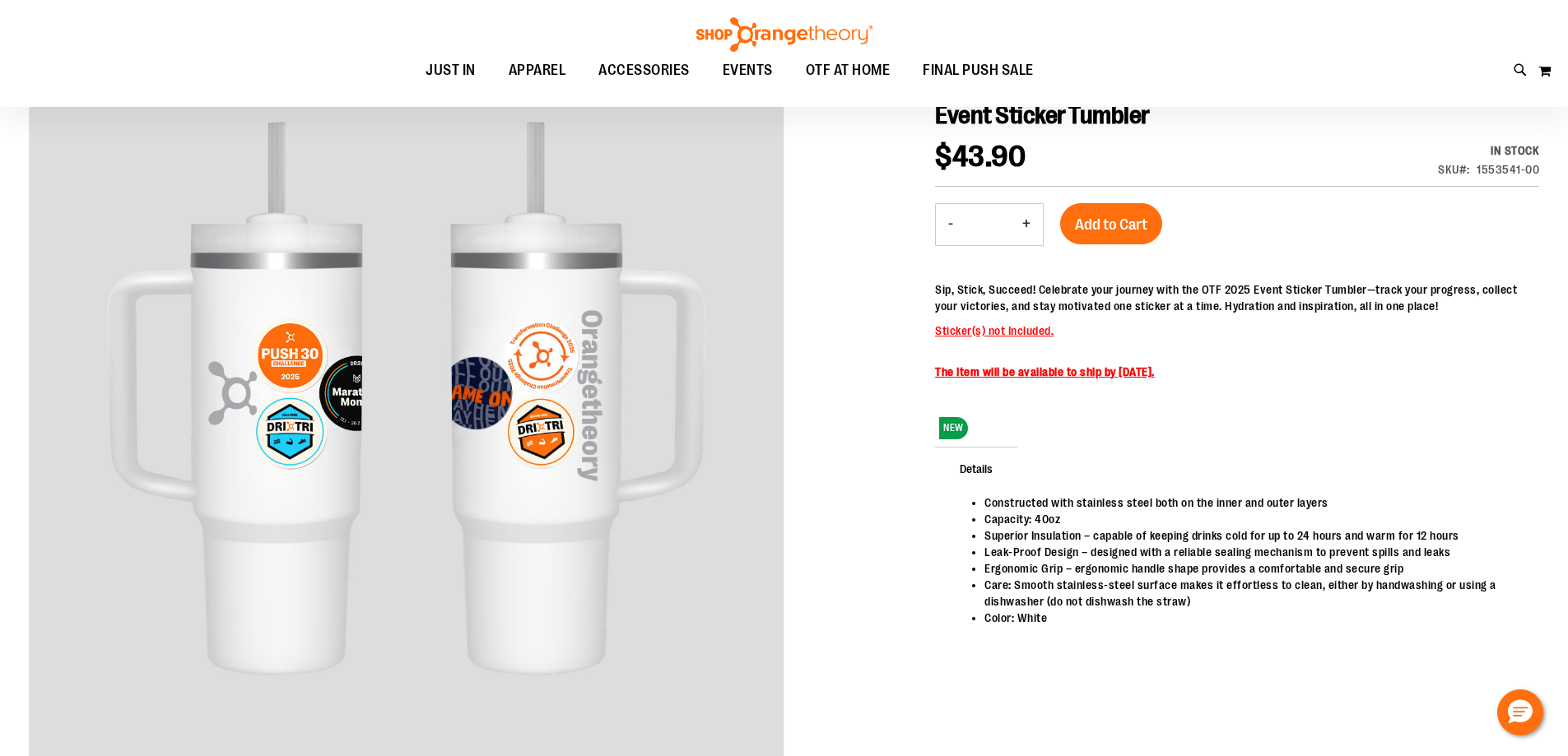
scroll to position [246, 0]
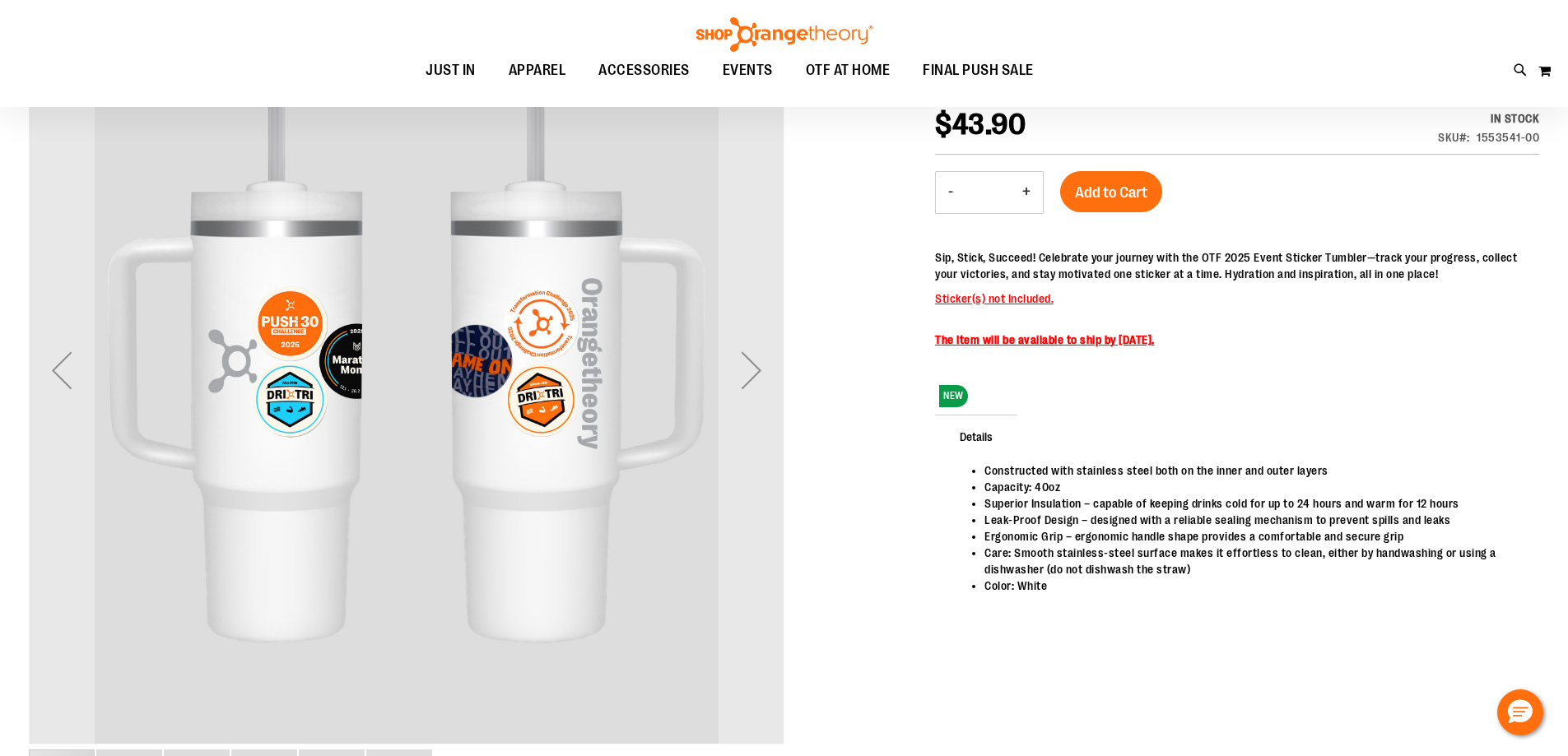
type input "**********"
click at [759, 376] on div "Next" at bounding box center [752, 371] width 66 height 66
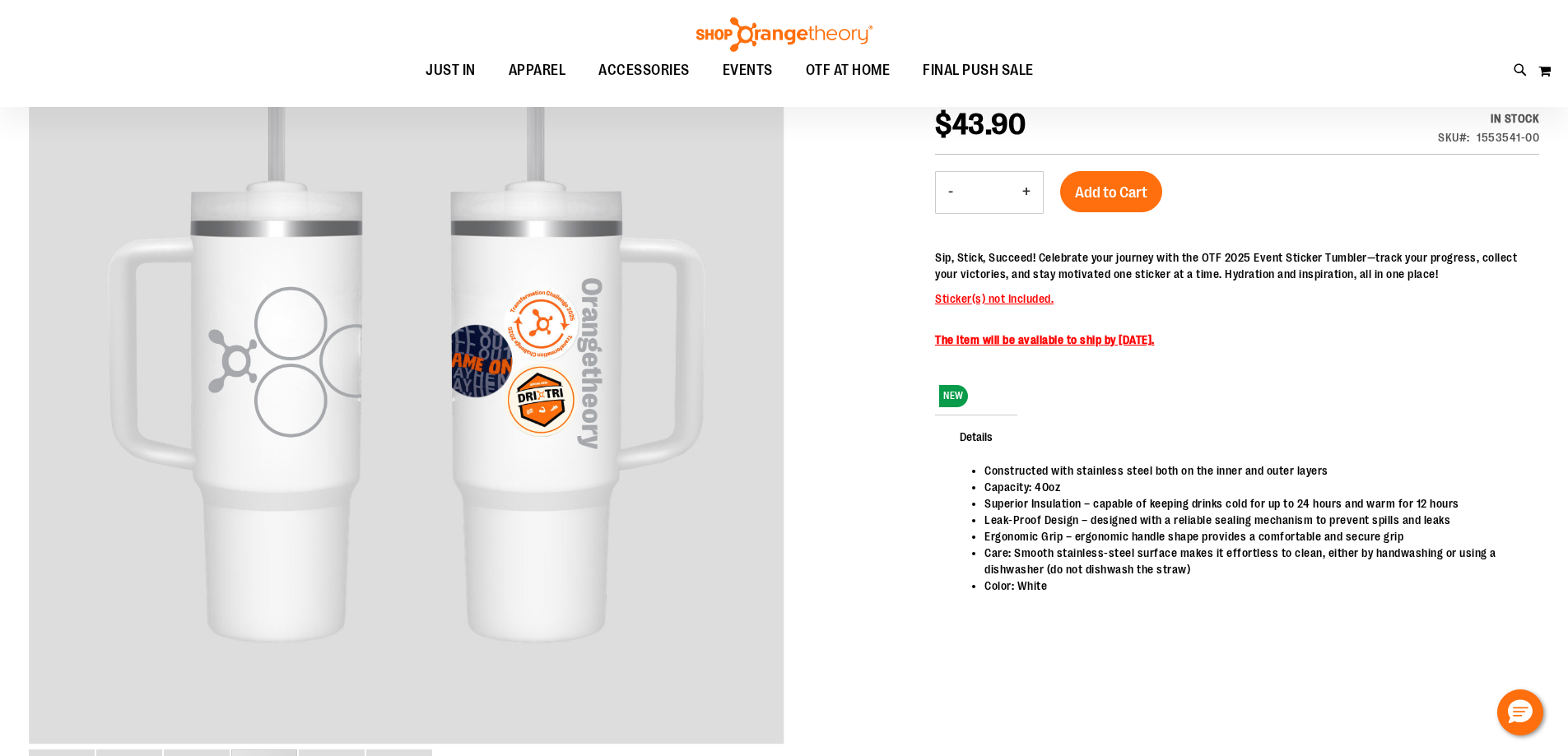
scroll to position [0, 0]
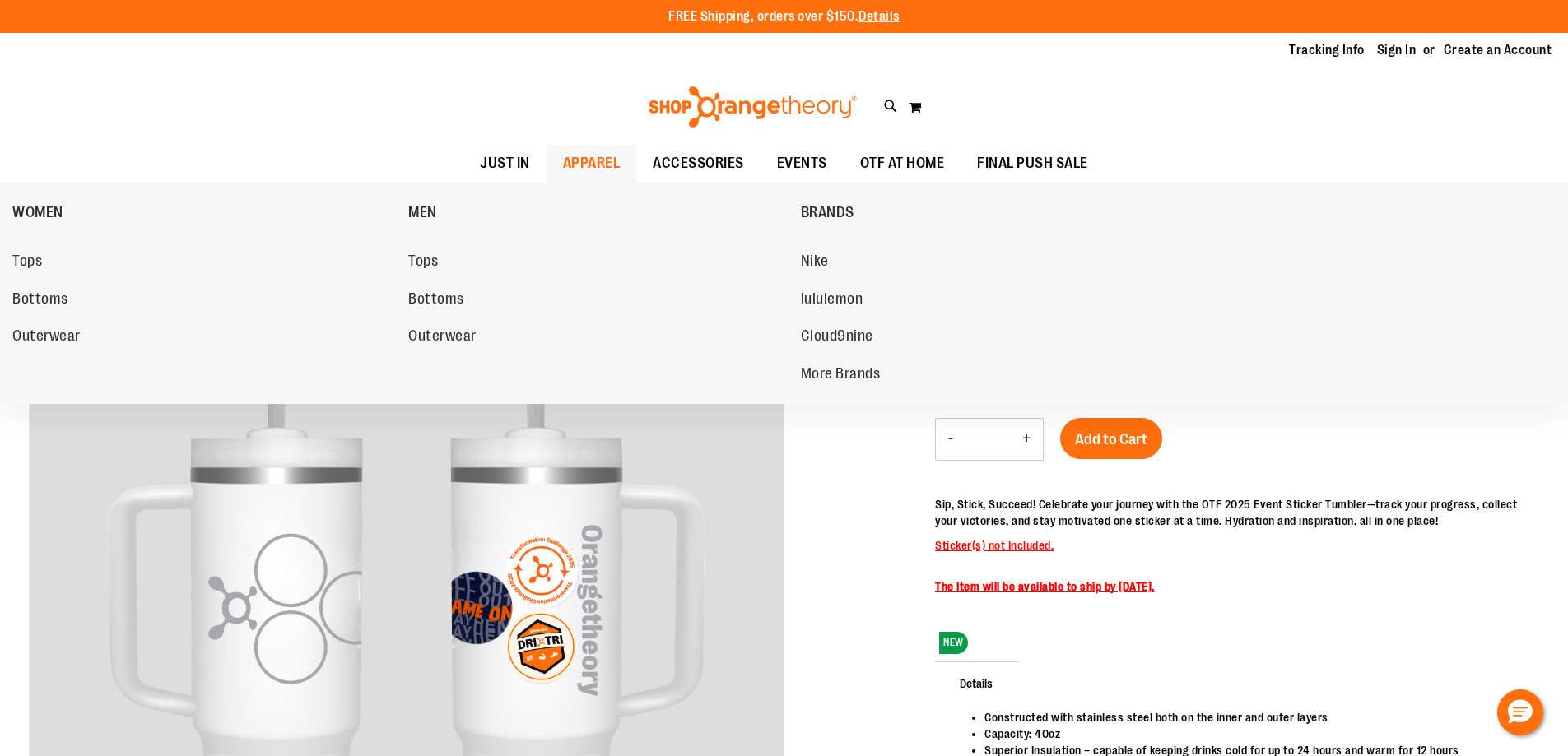
click at [588, 164] on span "APPAREL" at bounding box center [592, 163] width 58 height 37
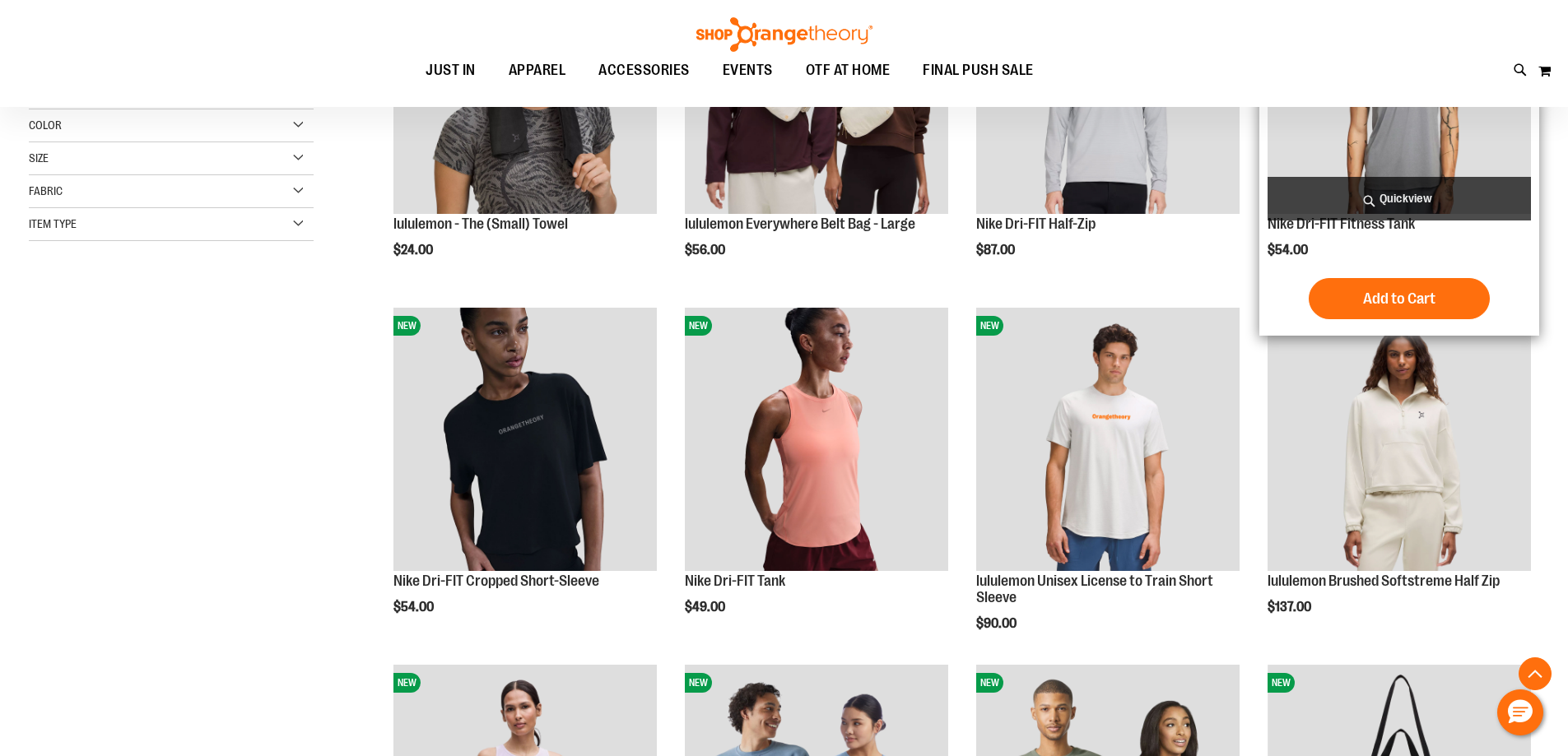
scroll to position [410, 0]
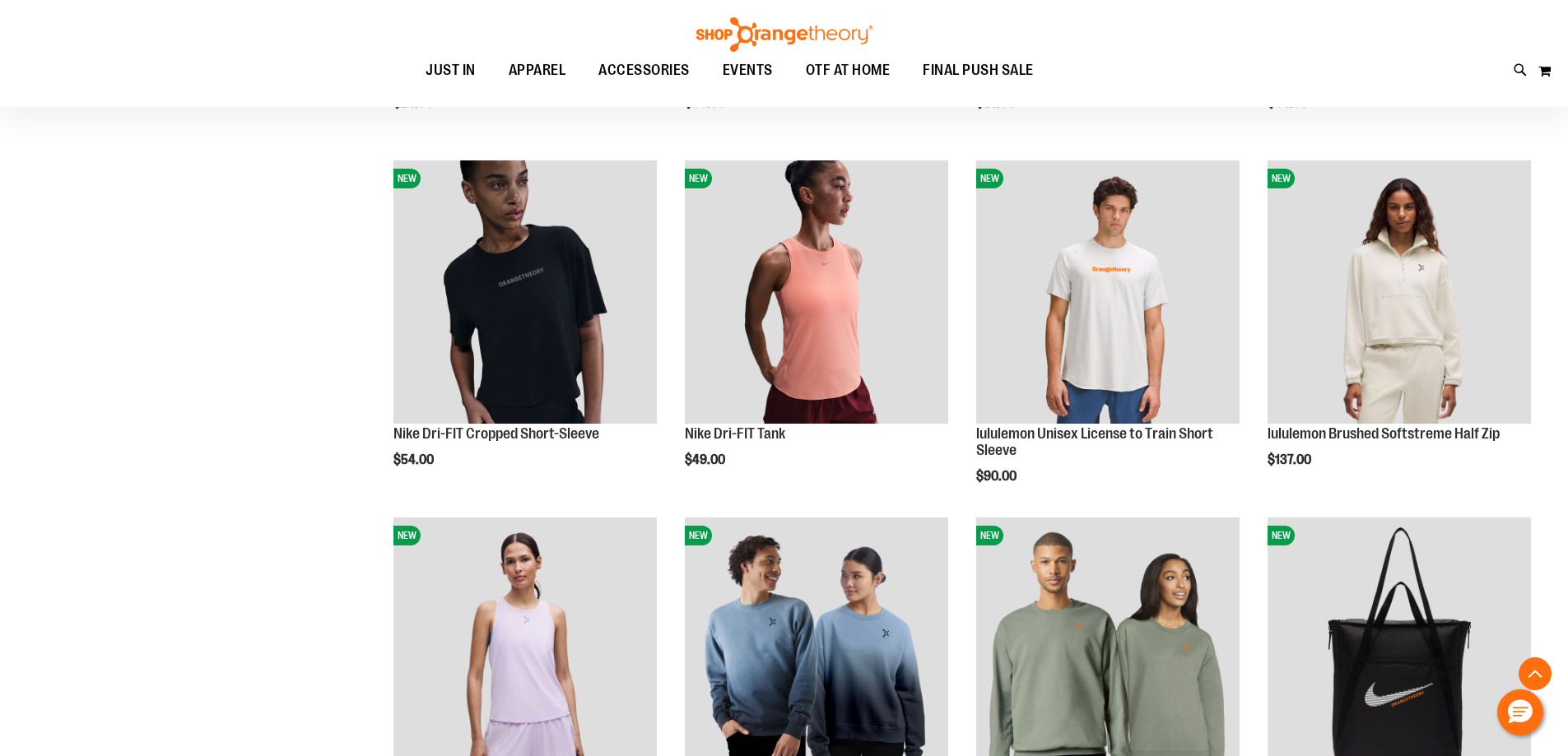
scroll to position [822, 0]
